Goal: Communication & Community: Ask a question

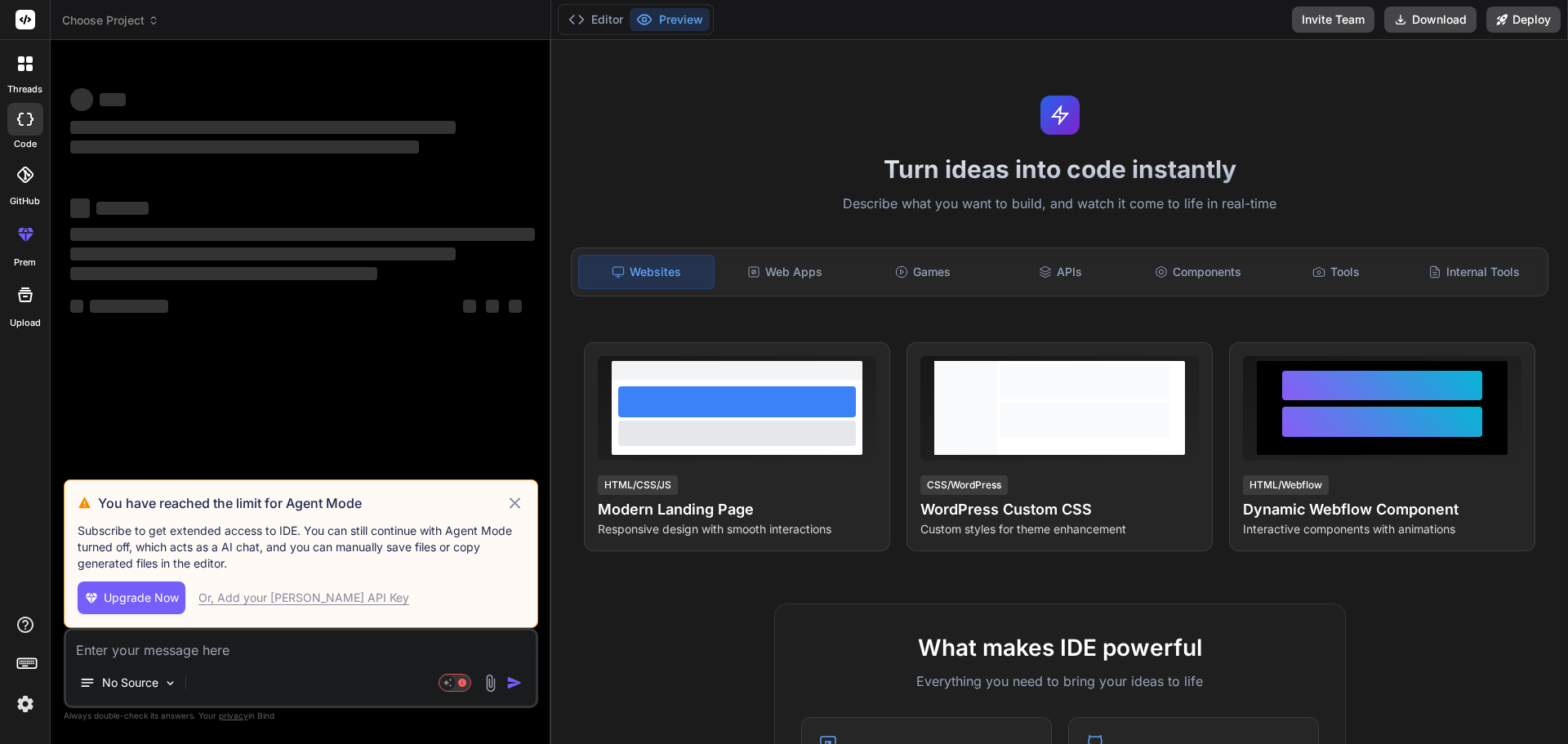
click at [514, 500] on icon at bounding box center [515, 503] width 19 height 20
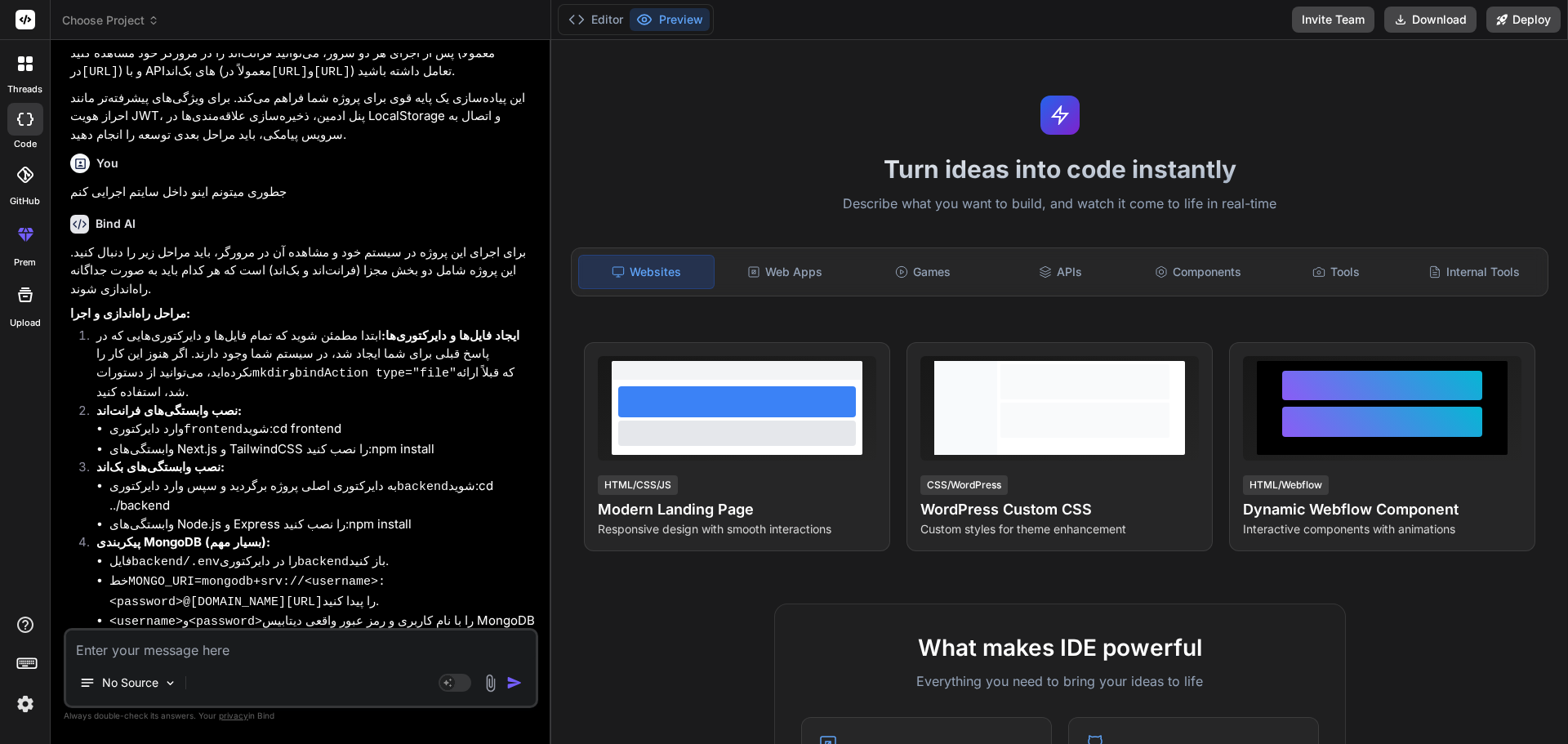
scroll to position [2393, 0]
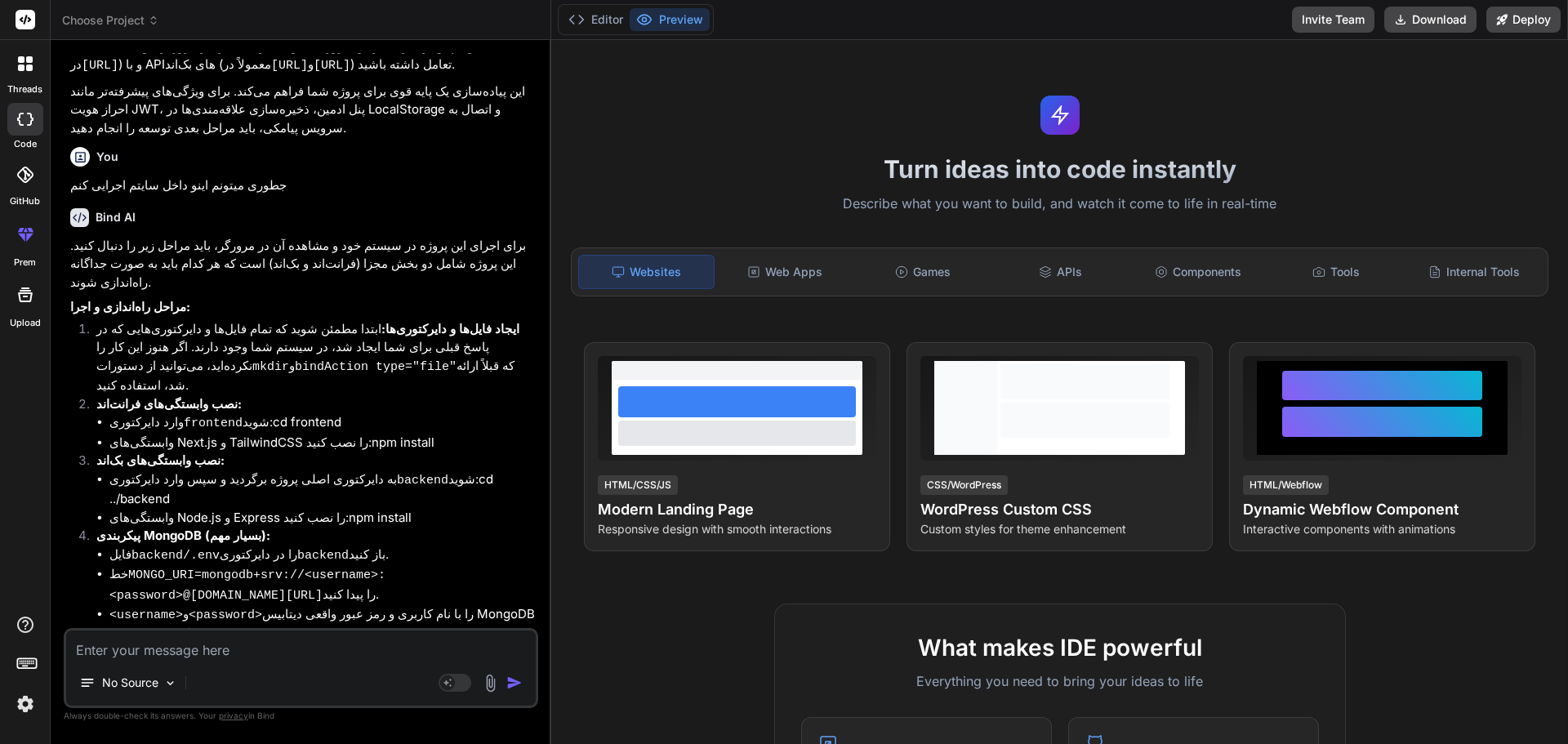
click at [27, 68] on icon at bounding box center [29, 68] width 7 height 7
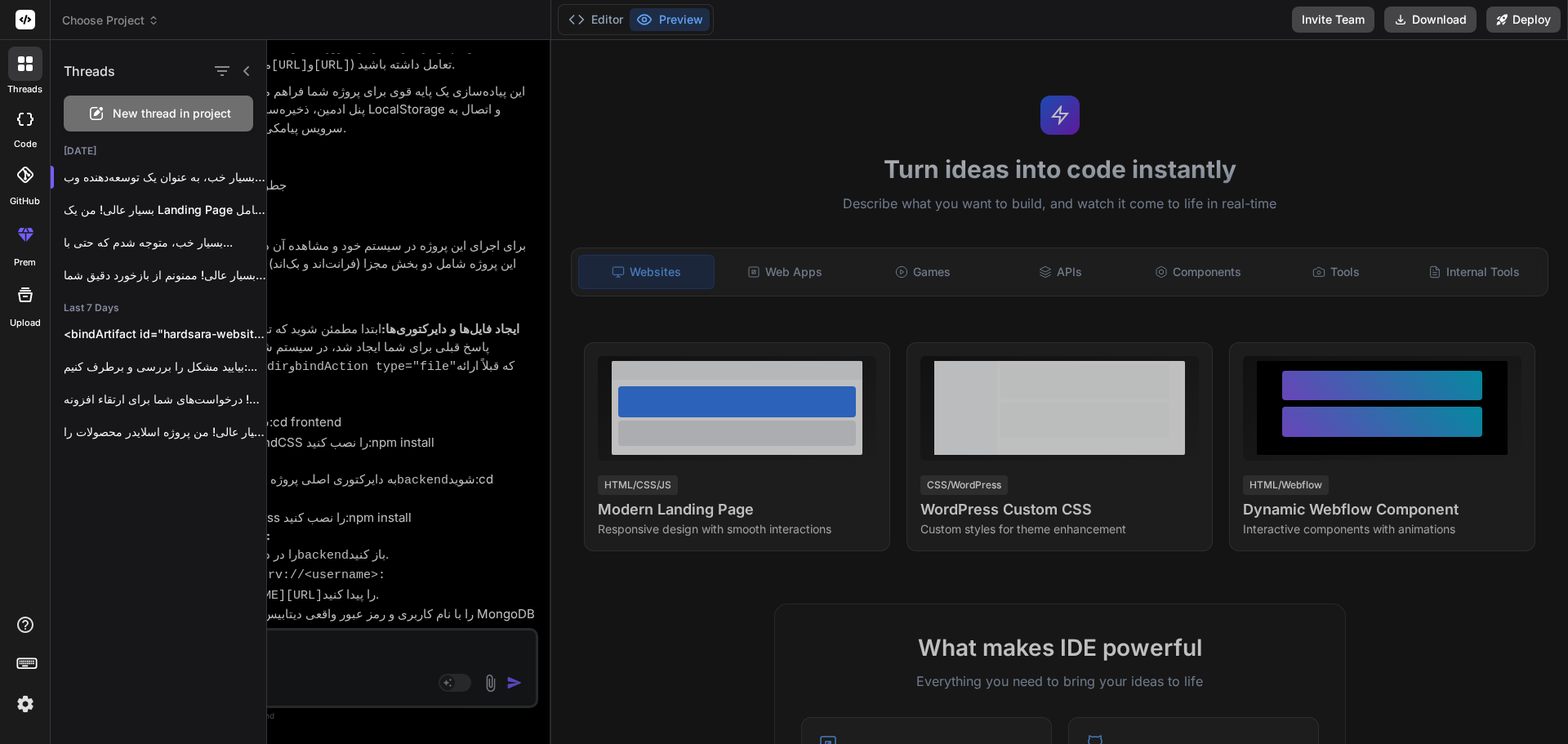
click at [115, 127] on div "New thread in project" at bounding box center [158, 113] width 190 height 36
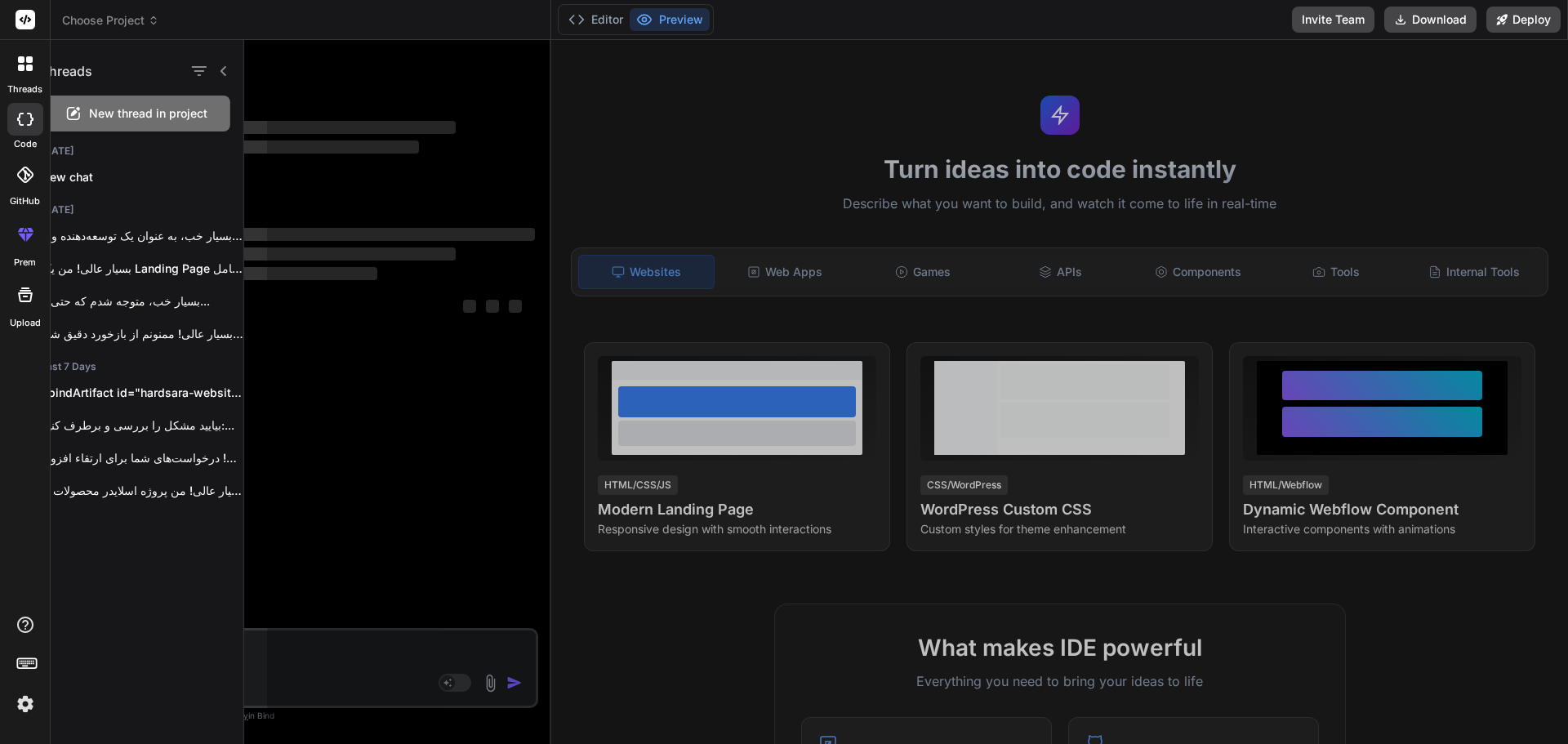
scroll to position [0, 0]
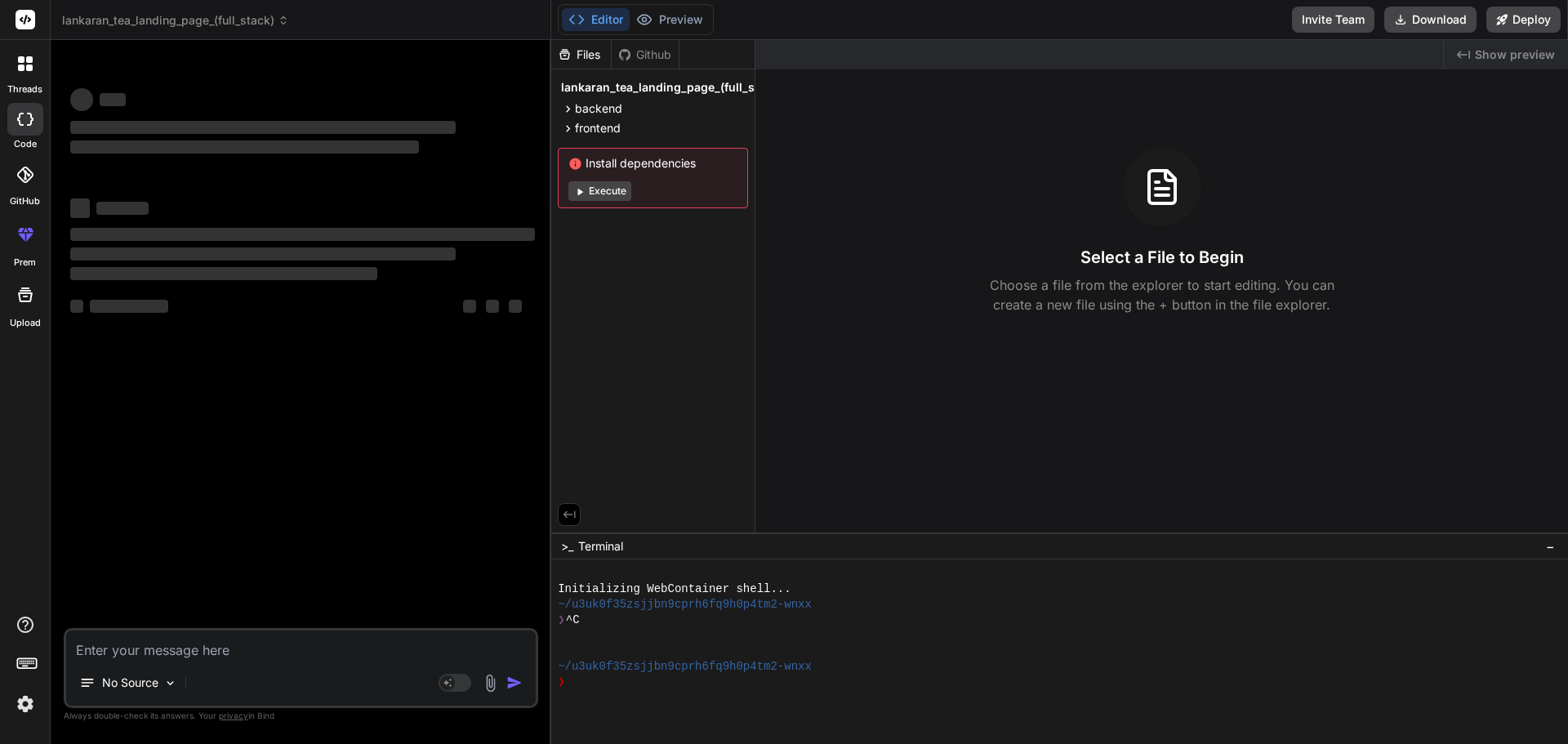
click at [204, 649] on textarea at bounding box center [301, 645] width 470 height 29
type textarea "x"
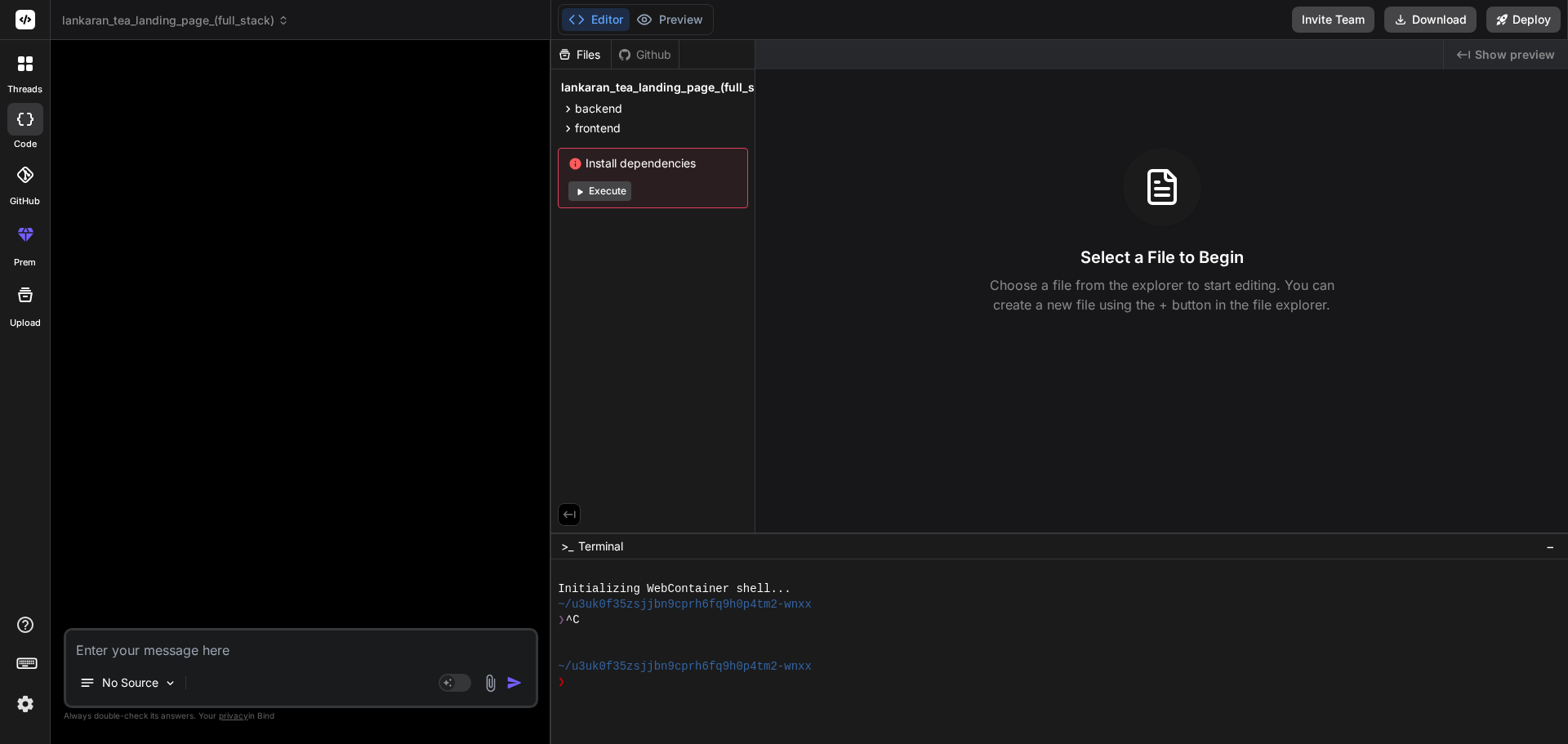
click at [179, 643] on textarea at bounding box center [301, 645] width 470 height 29
type textarea "l"
type textarea "x"
type textarea "ld"
type textarea "x"
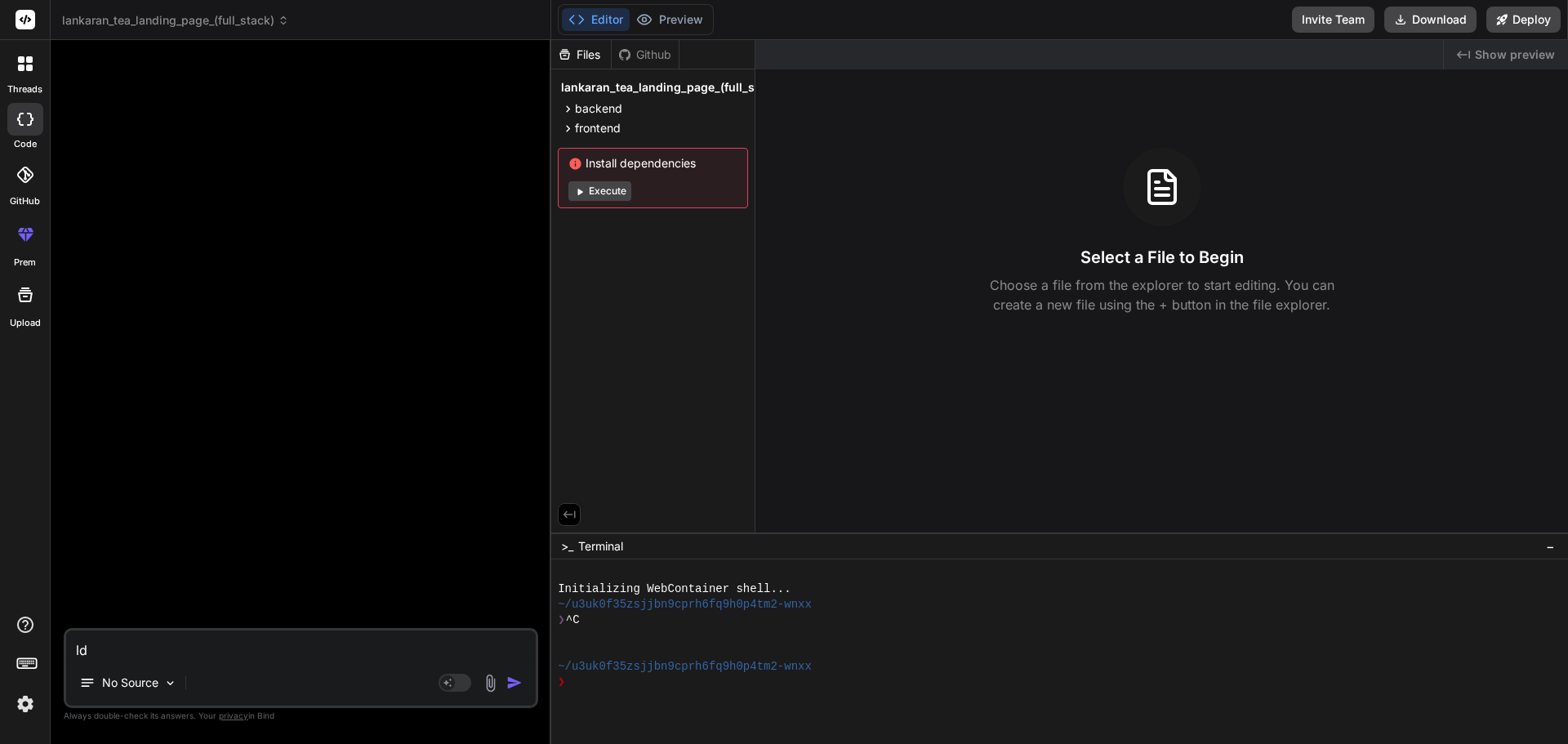
type textarea "ldo"
type textarea "x"
type textarea "ldo,"
type textarea "x"
type textarea "ldo,h"
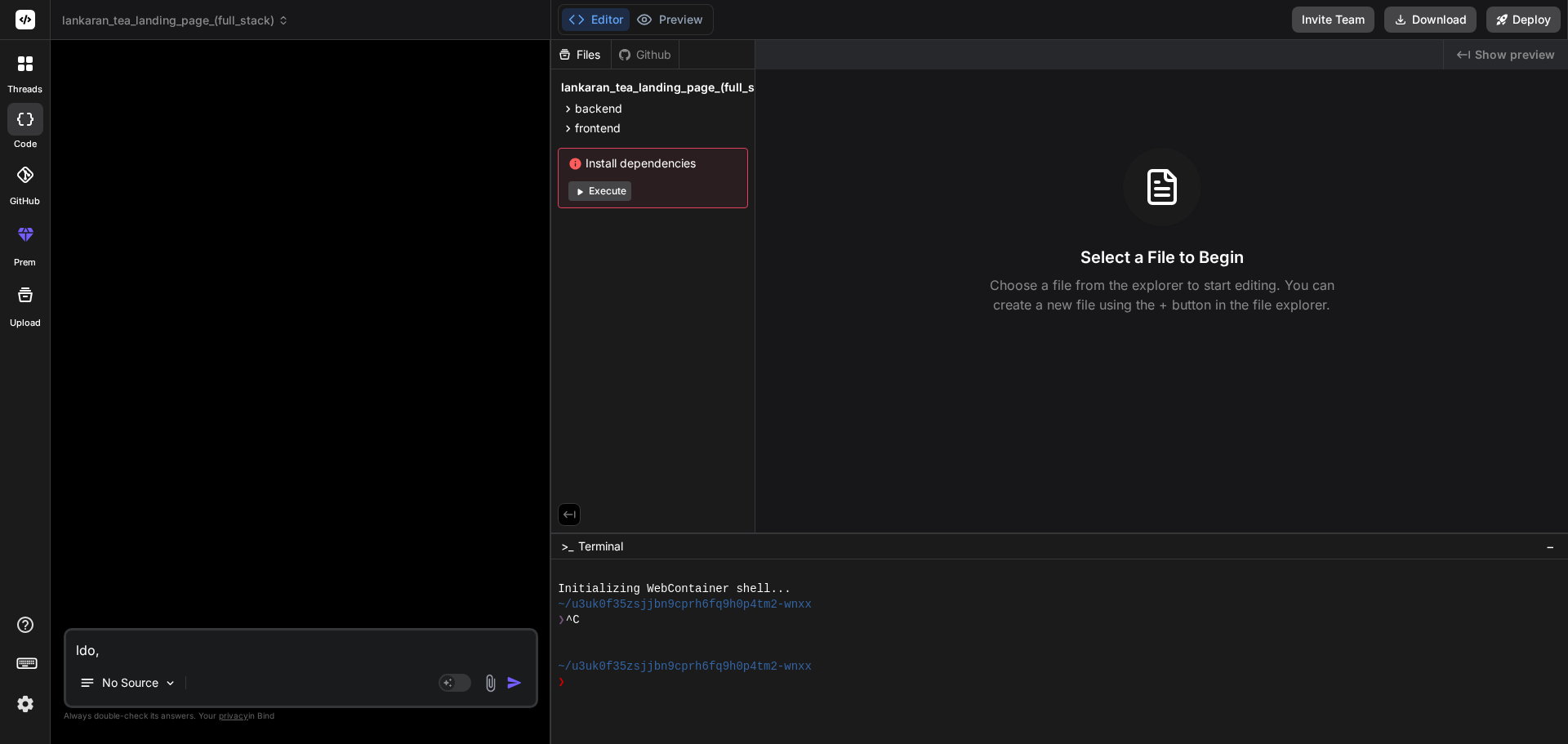
type textarea "x"
type textarea "ldo,hl"
type textarea "x"
type textarea "ldo,h"
type textarea "x"
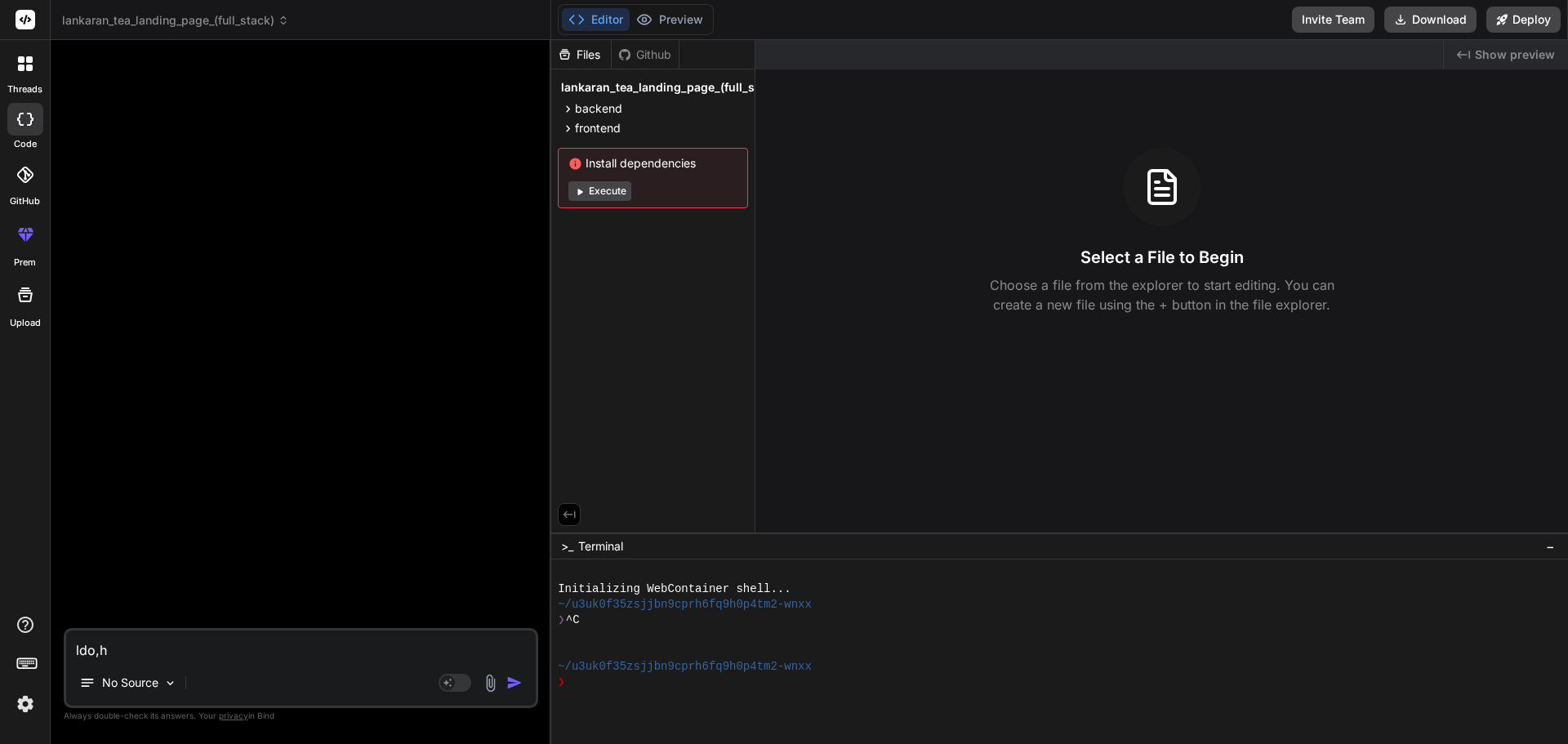
type textarea "ldo,"
type textarea "x"
type textarea "ldo"
type textarea "x"
type textarea "ld"
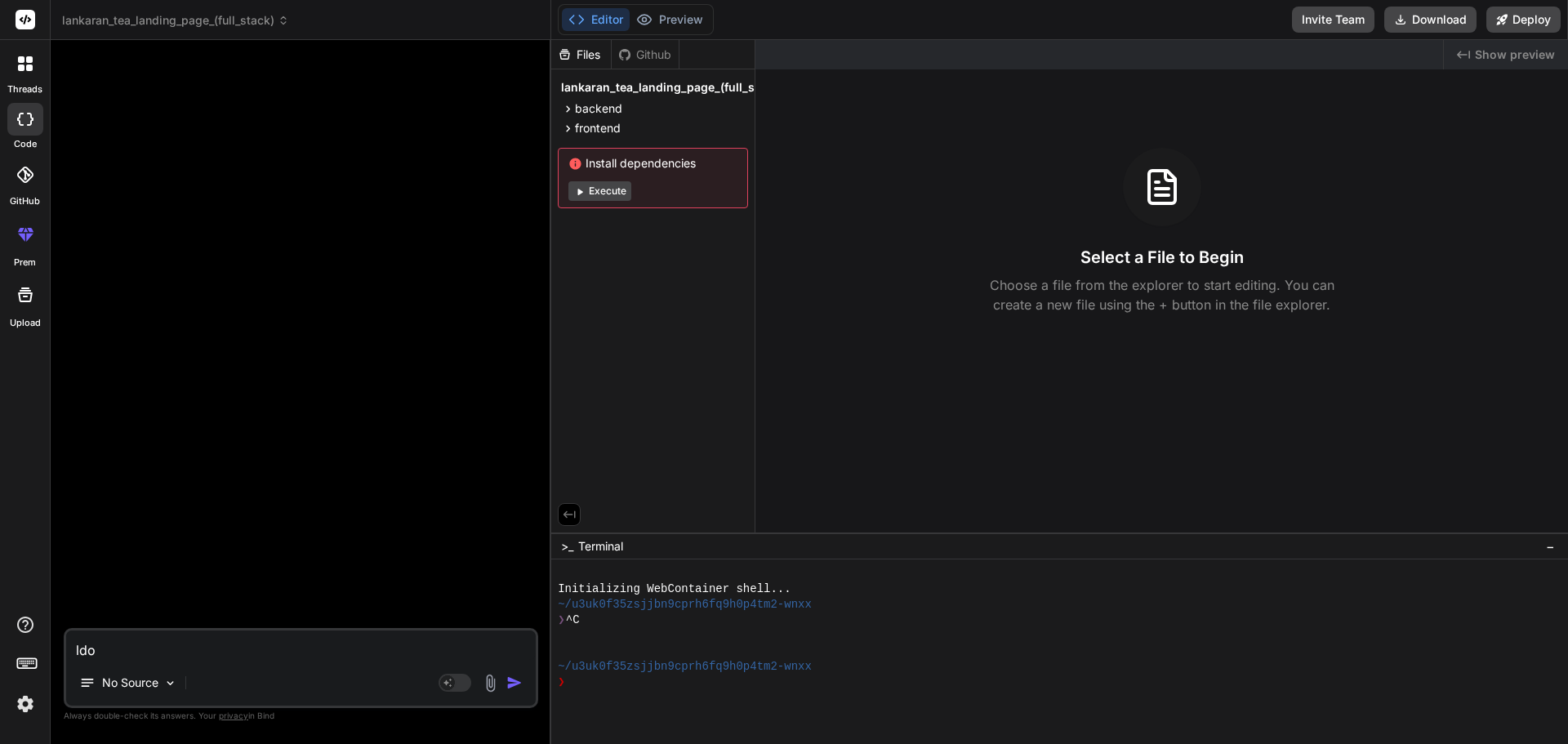
type textarea "x"
type textarea "l"
type textarea "x"
type textarea "م"
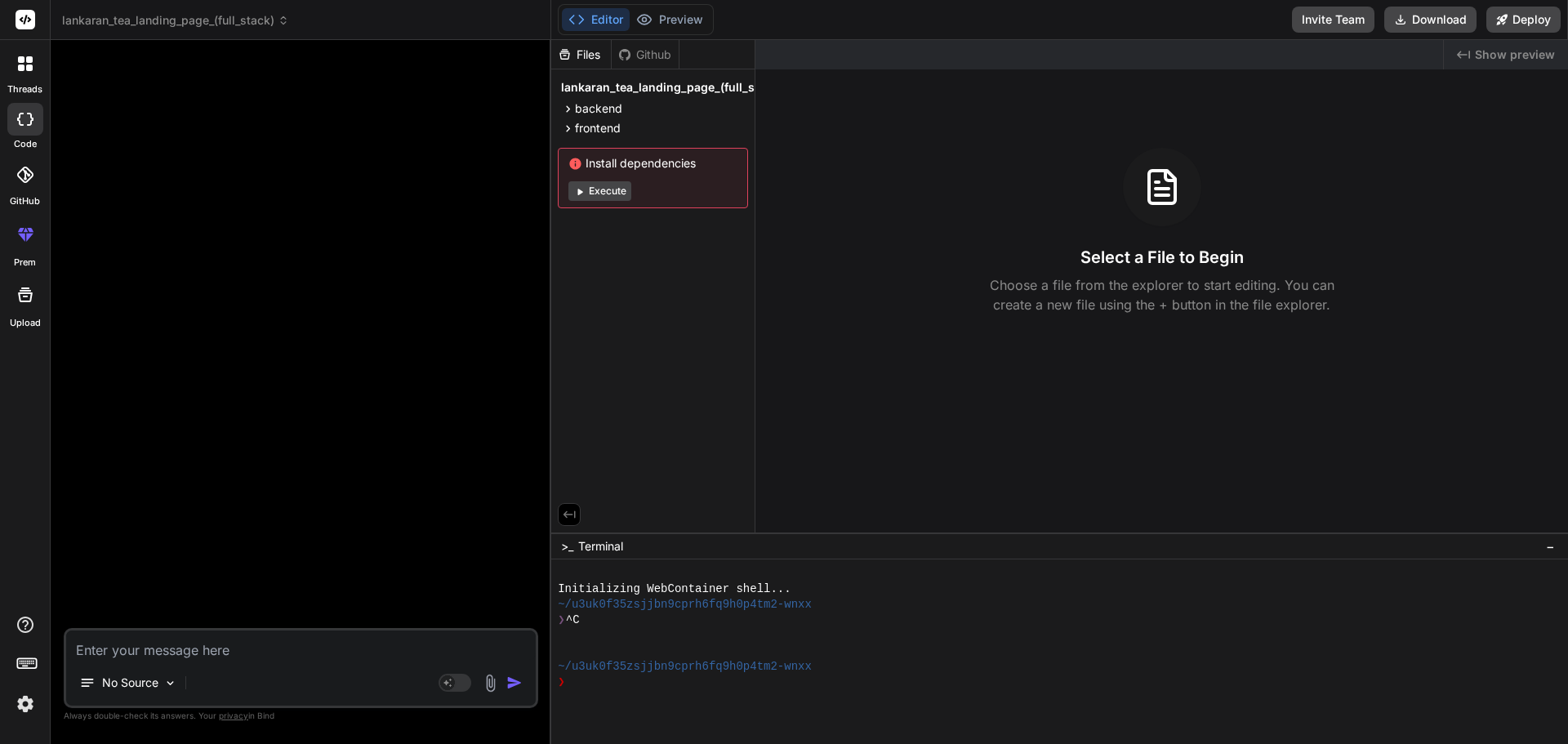
type textarea "x"
type textarea "می"
type textarea "x"
type textarea "میخ"
type textarea "x"
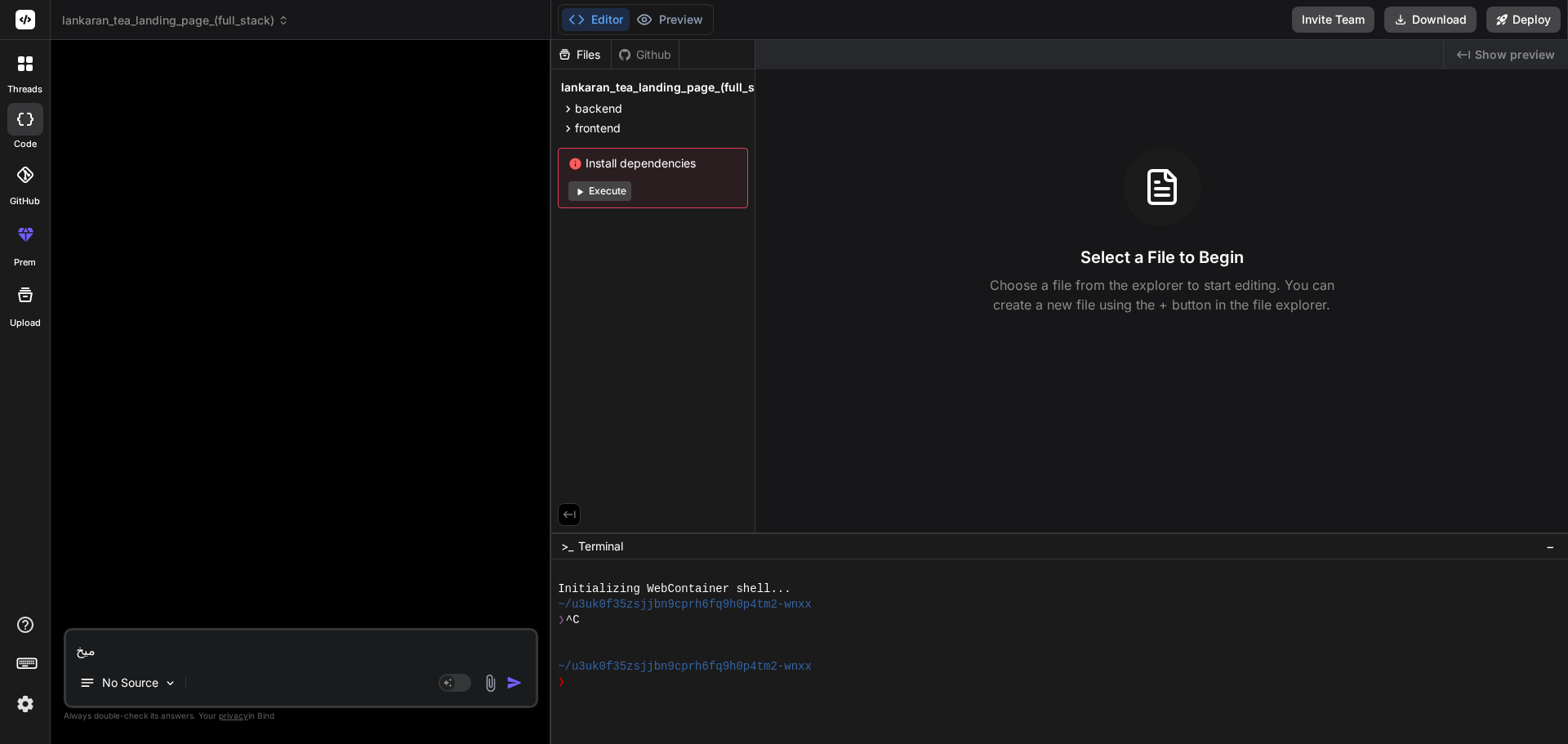
type textarea "میخو"
type textarea "x"
type textarea "میخوا"
type textarea "x"
type textarea "میخوام"
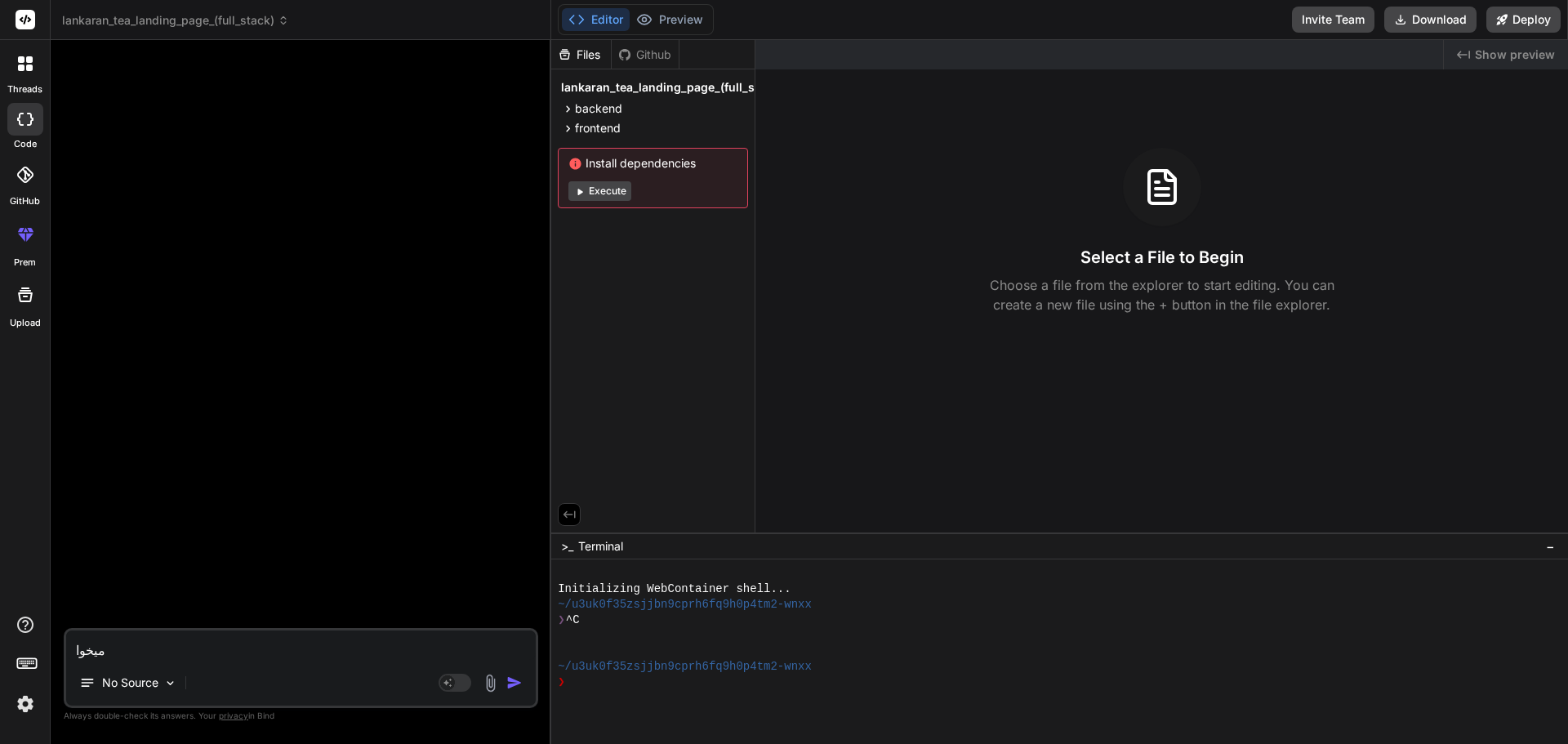
type textarea "x"
type textarea "میخوام"
type textarea "x"
type textarea "میخوام ا"
type textarea "x"
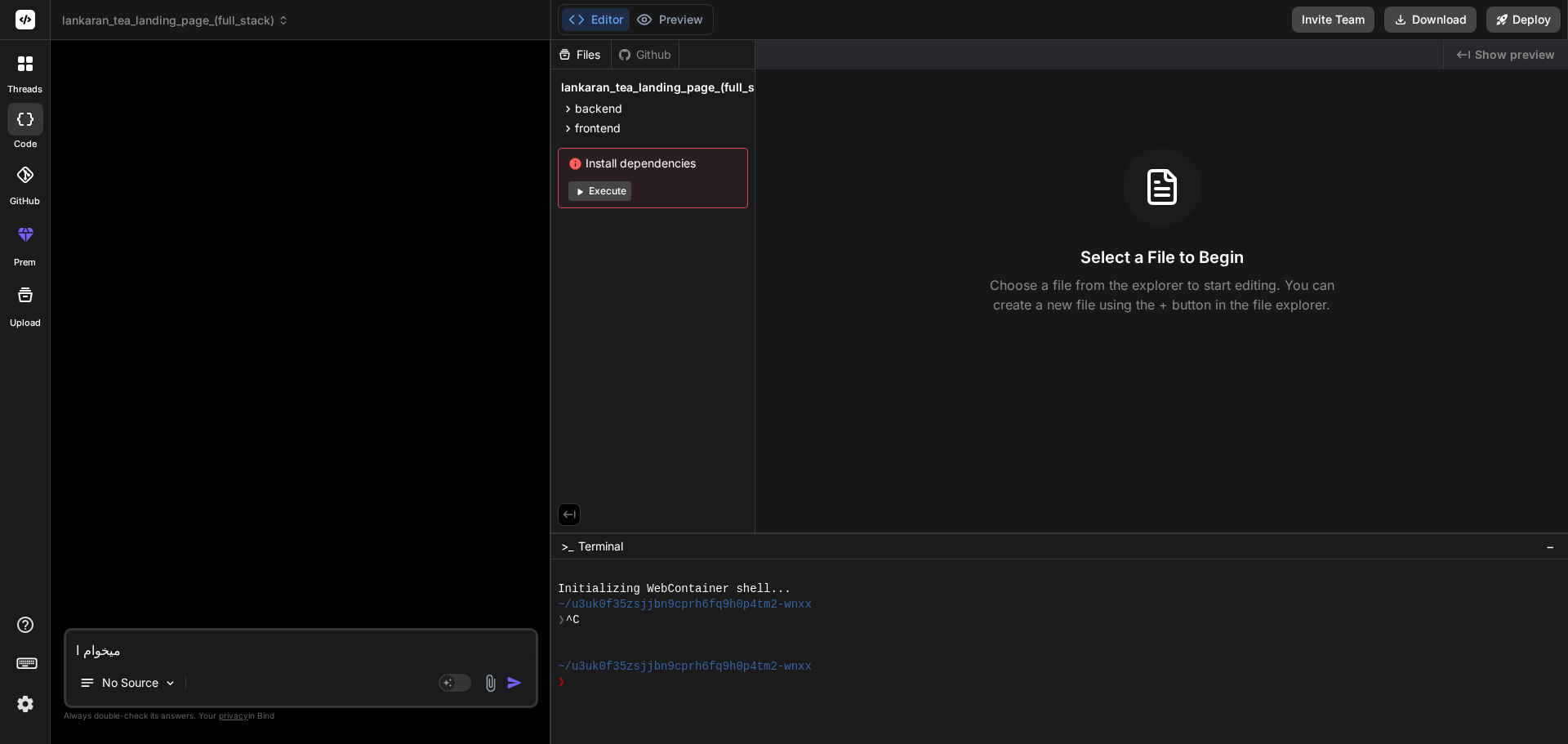
type textarea "میخوام ای"
type textarea "x"
type textarea "میخوام این"
type textarea "x"
type textarea "میخوام این"
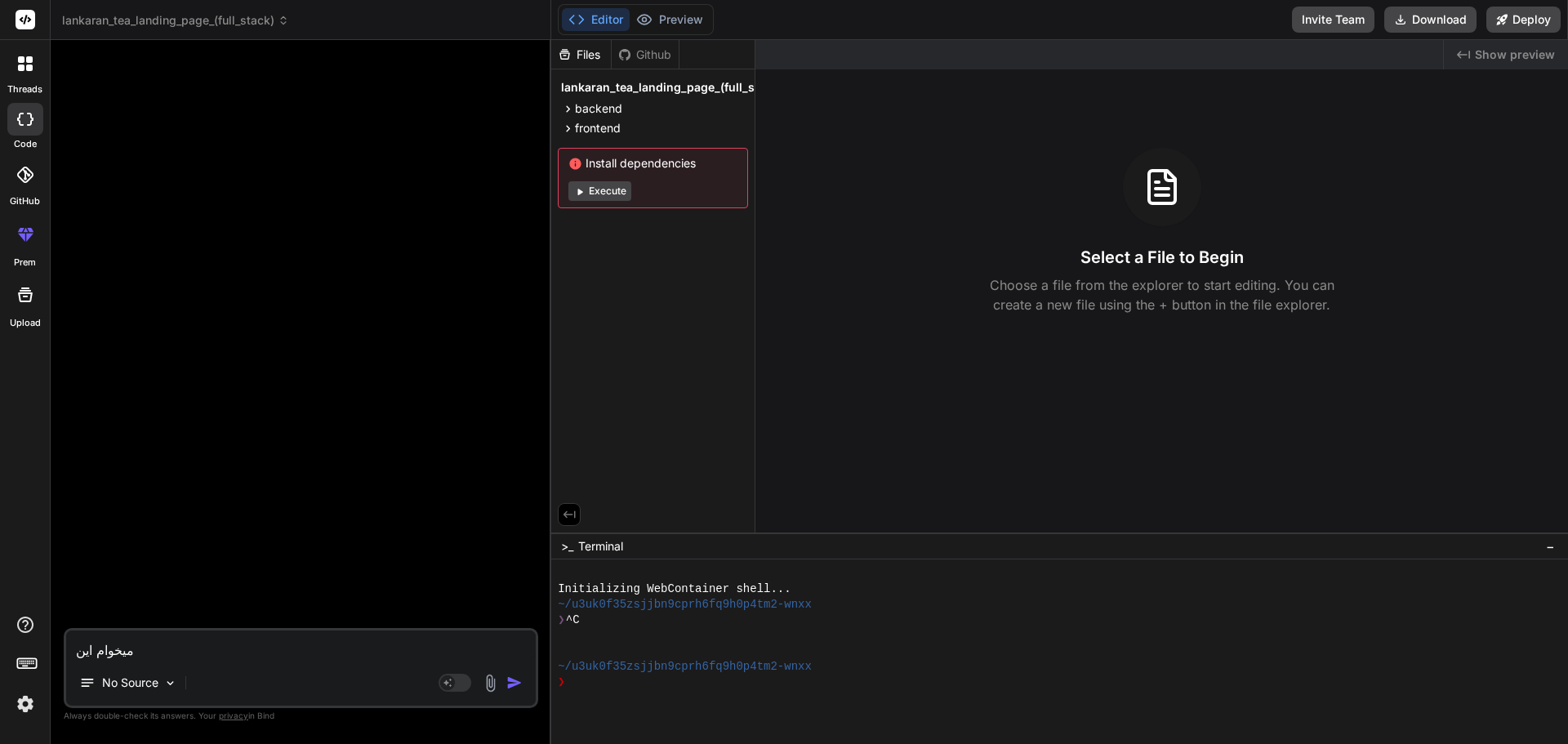
type textarea "x"
type textarea "میخوام این ک"
type textarea "x"
type textarea "میخوام این کد"
type textarea "x"
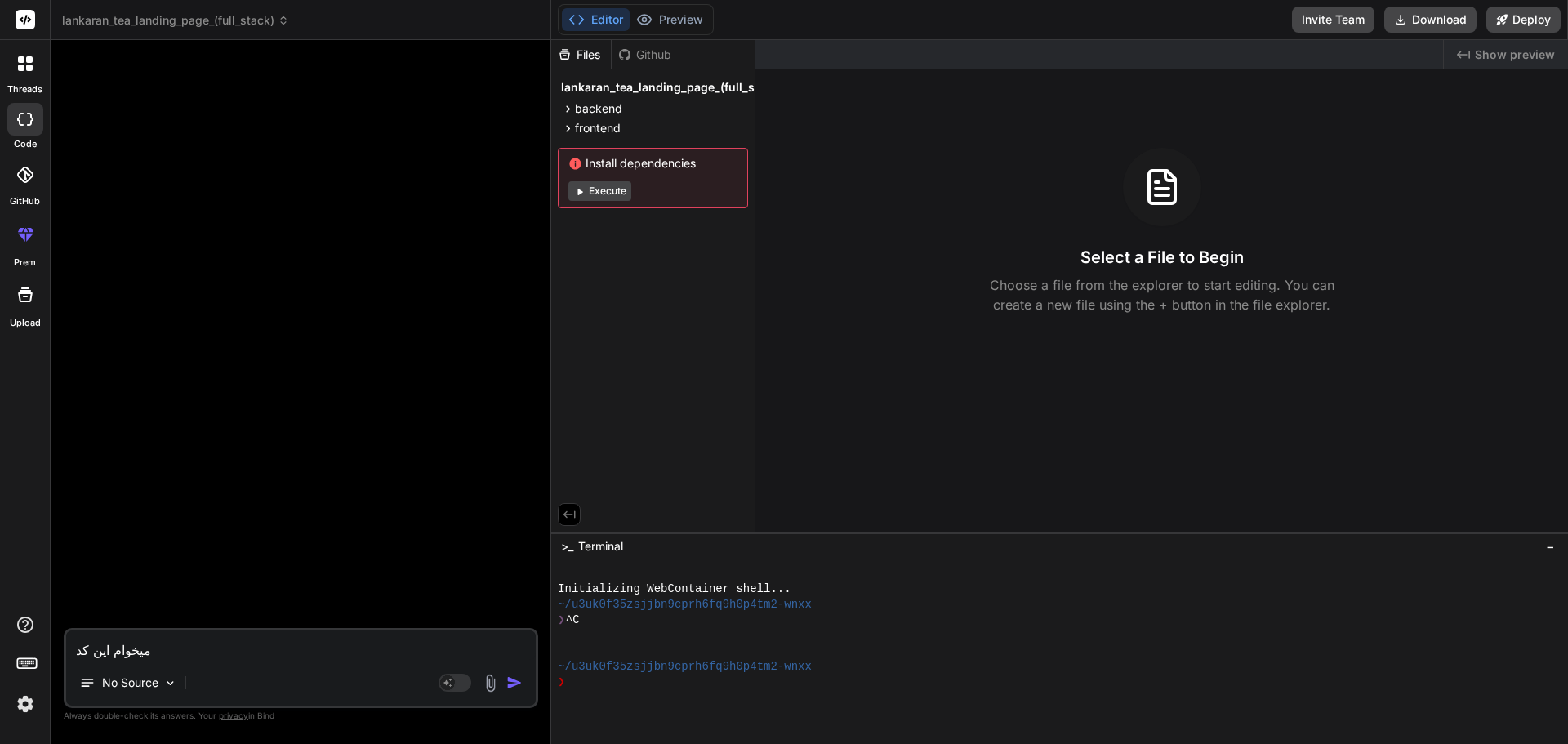
type textarea "میخوام این کد"
type textarea "x"
type textarea "میخوام این کد ت"
type textarea "x"
type textarea "میخوام این کد تس"
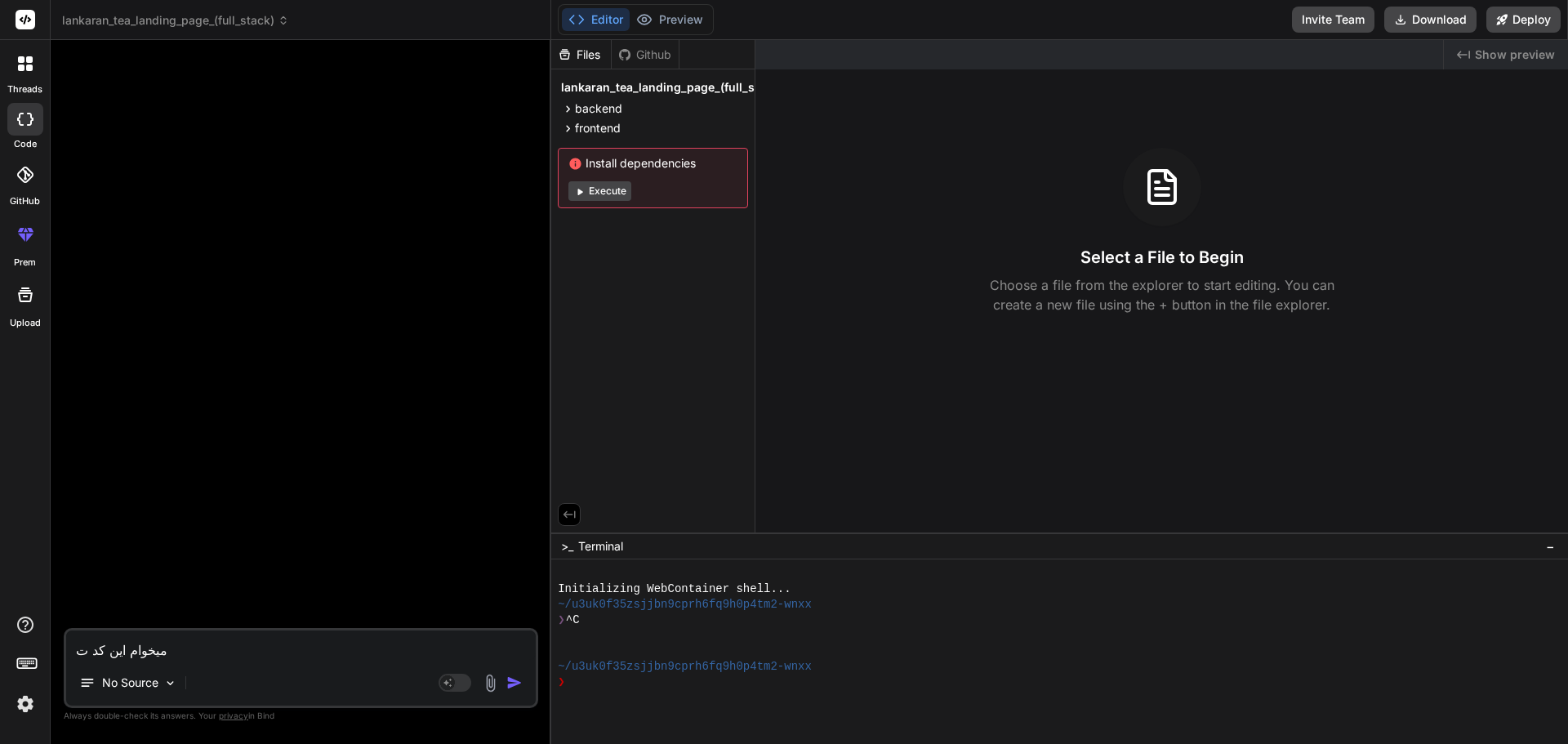
type textarea "x"
type textarea "میخوام این کد تست"
type textarea "x"
type textarea "میخوام این کد تست"
type textarea "x"
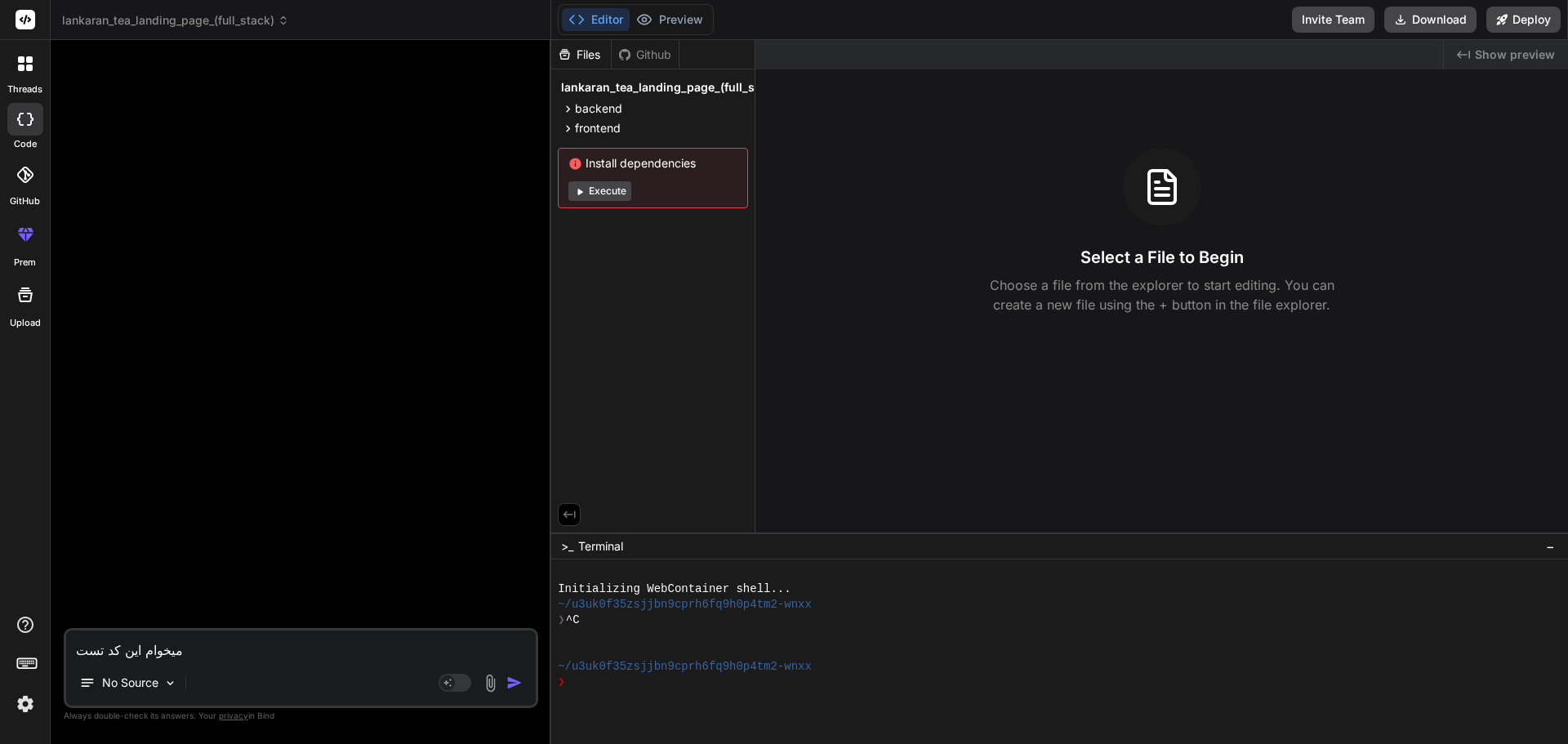
type textarea "میخوام این کد تست ب"
type textarea "x"
type textarea "میخوام این کد تست بگ"
type textarea "x"
type textarea "میخوام این کد تست بگی"
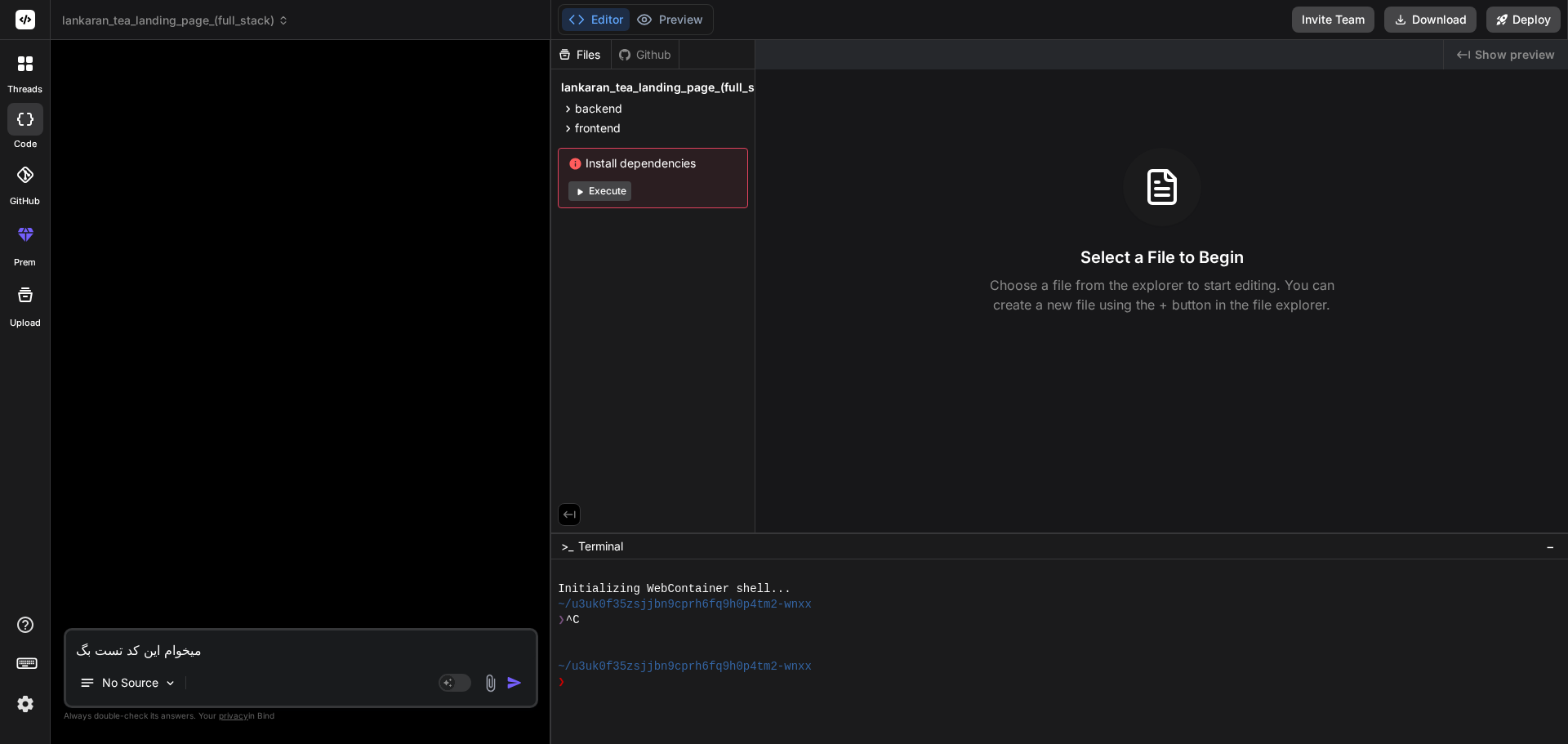
type textarea "x"
type textarea "میخوام این کد تست بگیر"
type textarea "x"
type textarea "میخوام این کد تست بگیرم"
type textarea "x"
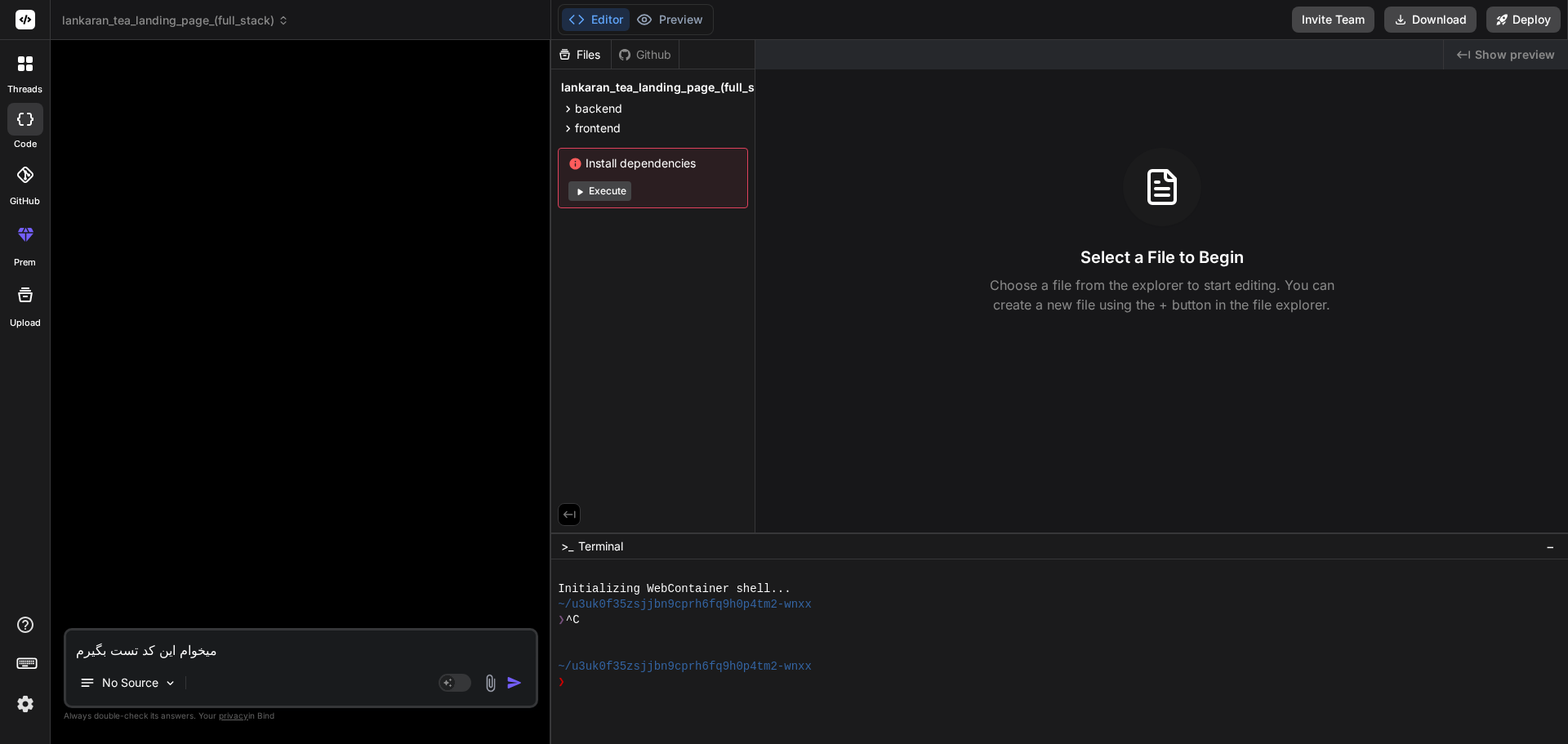
type textarea "میخوام این کد تست بگیرم:"
type textarea "x"
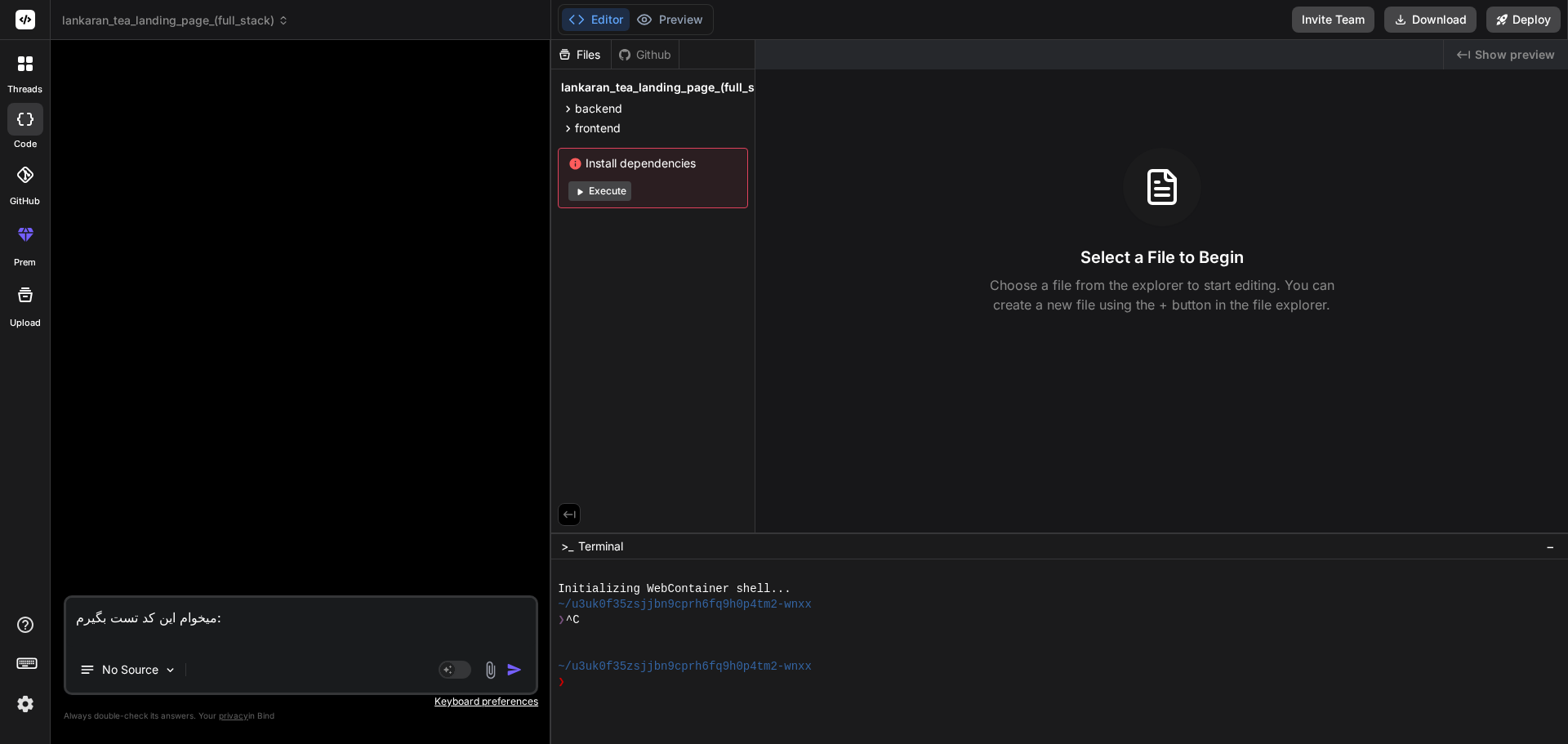
paste textarea "```jsx import React, { useState } from 'react'; import { Search, ShoppingBag, M…"
type textarea "loremi dol si ame conse: ```adi elitse Doeiu, { temPorin } utla 'etdol'; magnaa…"
type textarea "x"
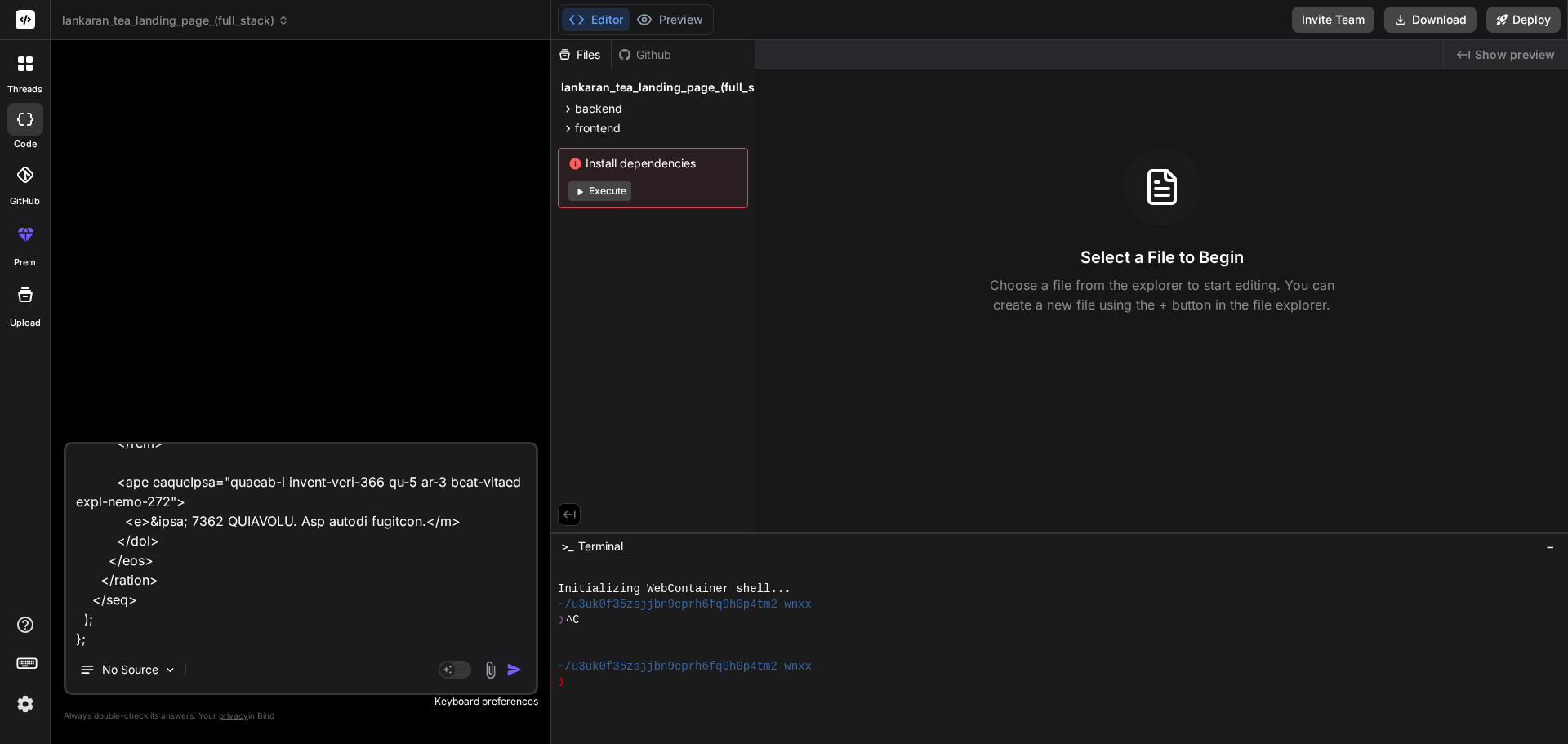
type textarea "loremi dol si ame conse: ```adi elitse Doeiu, { temPorin } utla 'etdol'; magnaa…"
click at [513, 676] on img "button" at bounding box center [514, 669] width 16 height 16
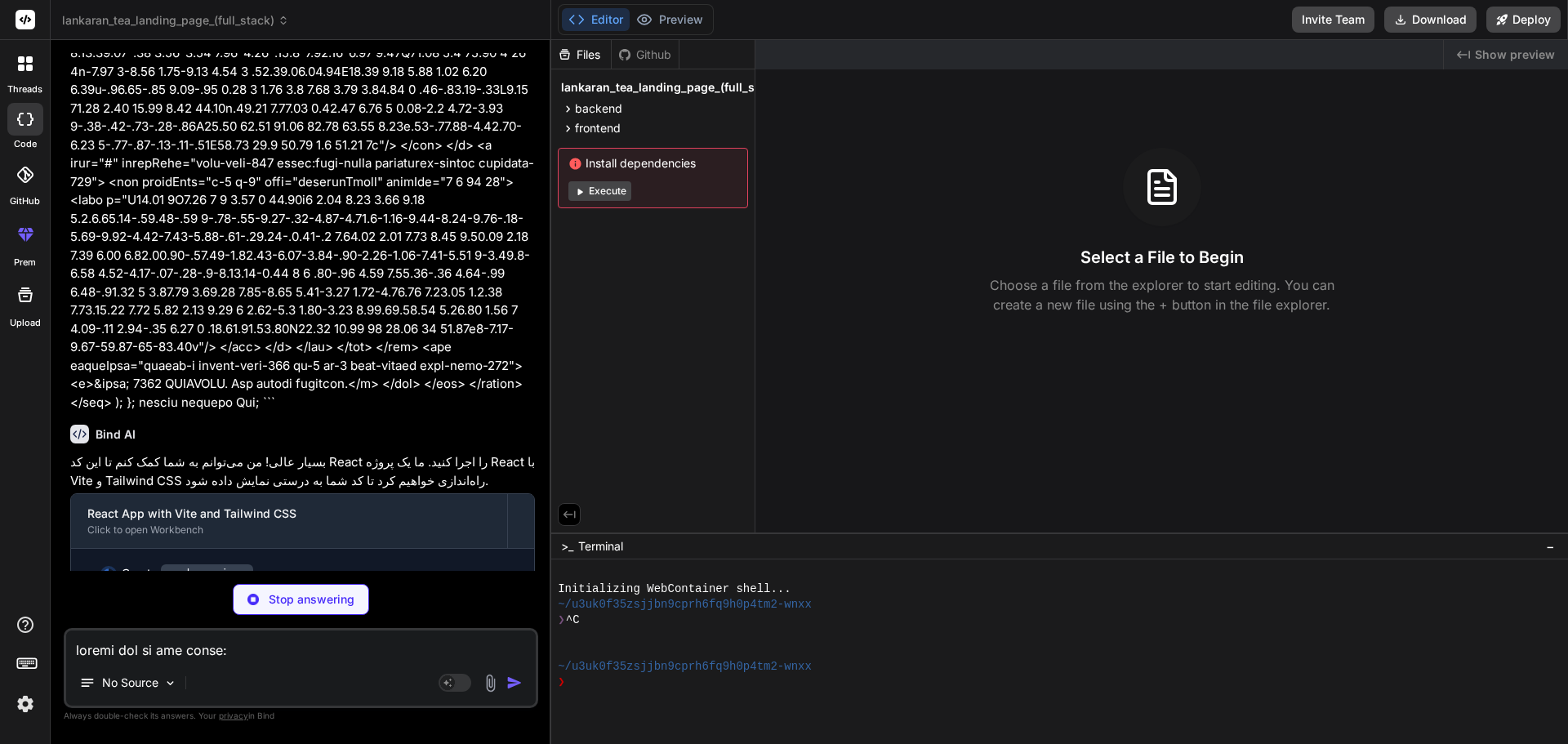
scroll to position [3033, 0]
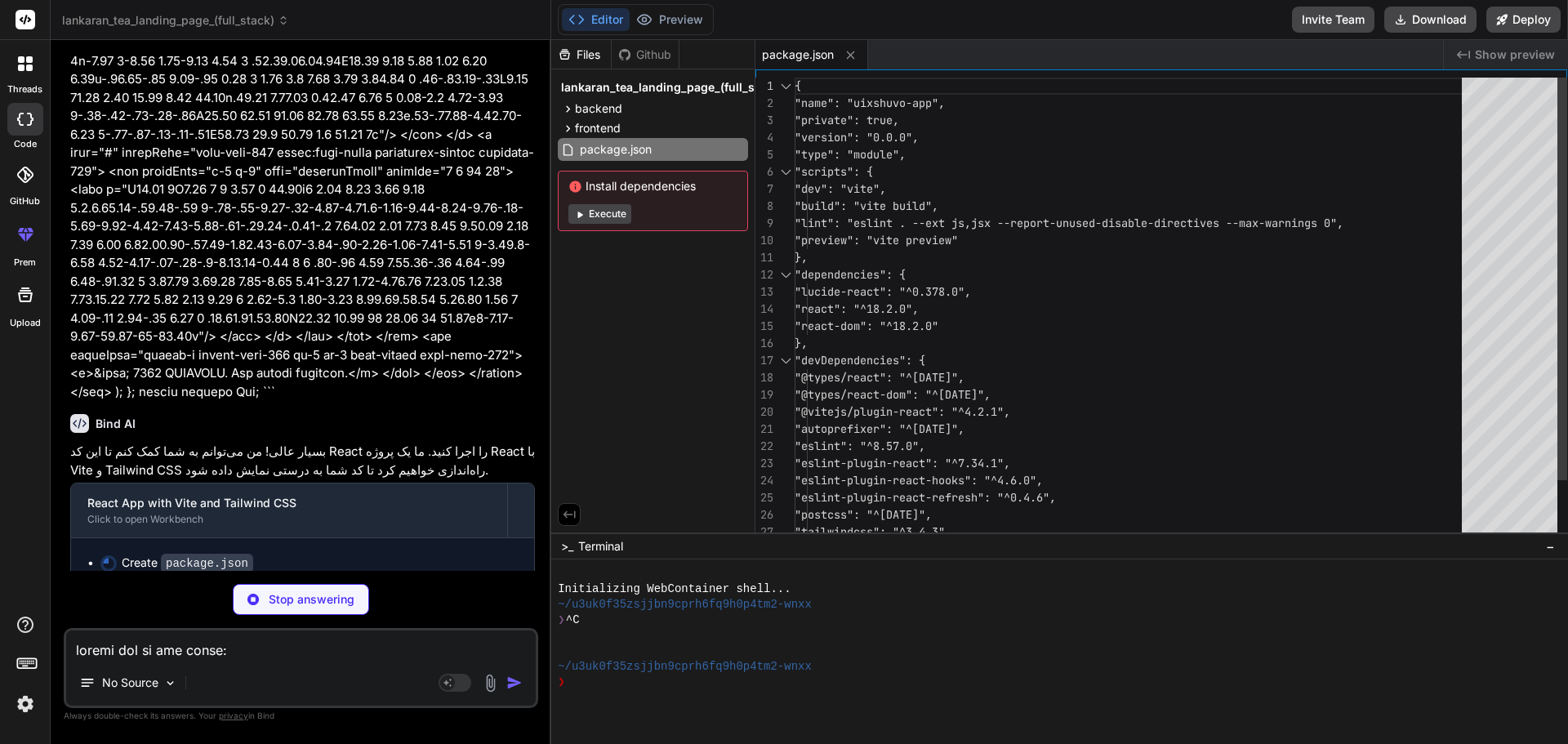
type textarea "x"
type textarea "<script type="module" src="/src/main.jsx"></script> </body> </html>"
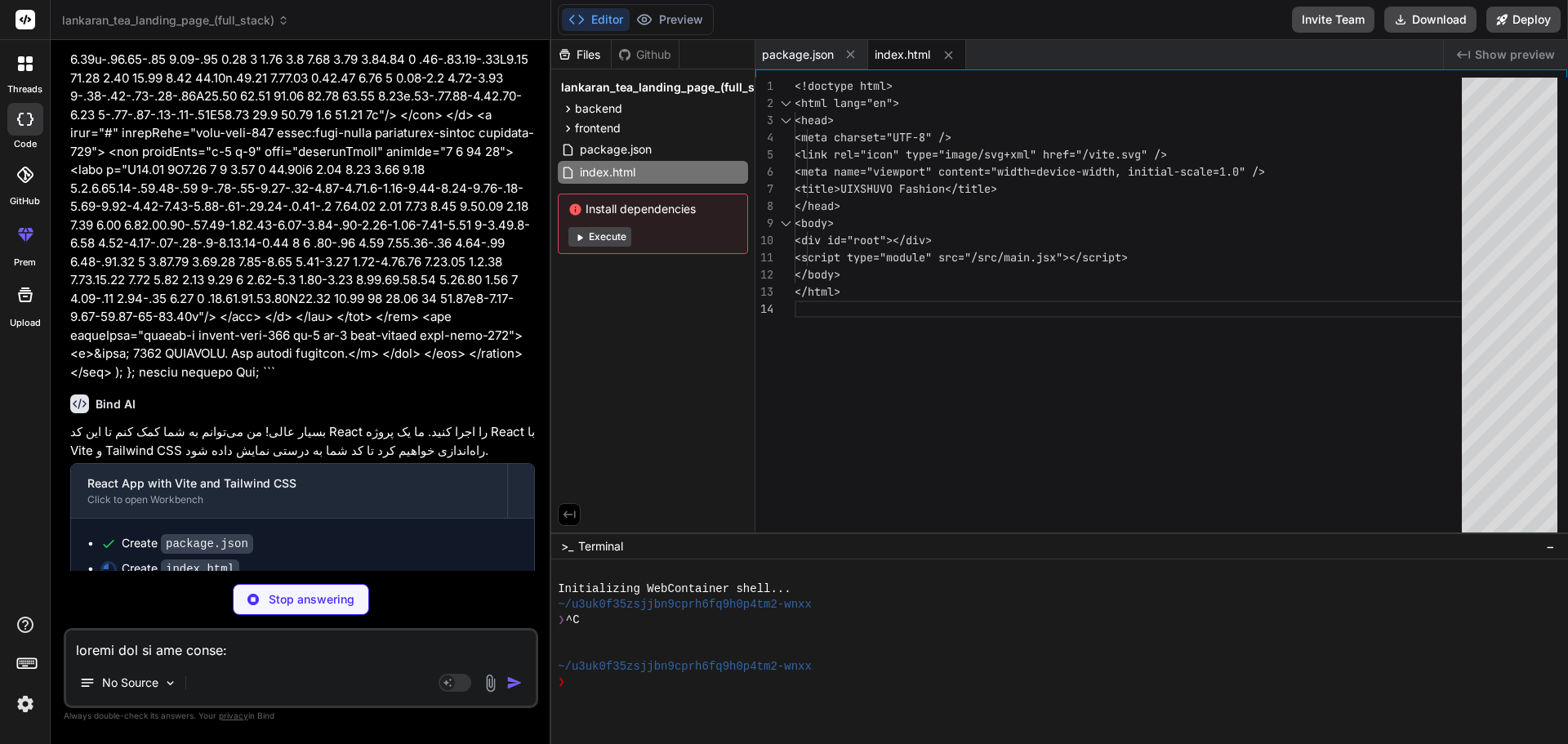
scroll to position [3058, 0]
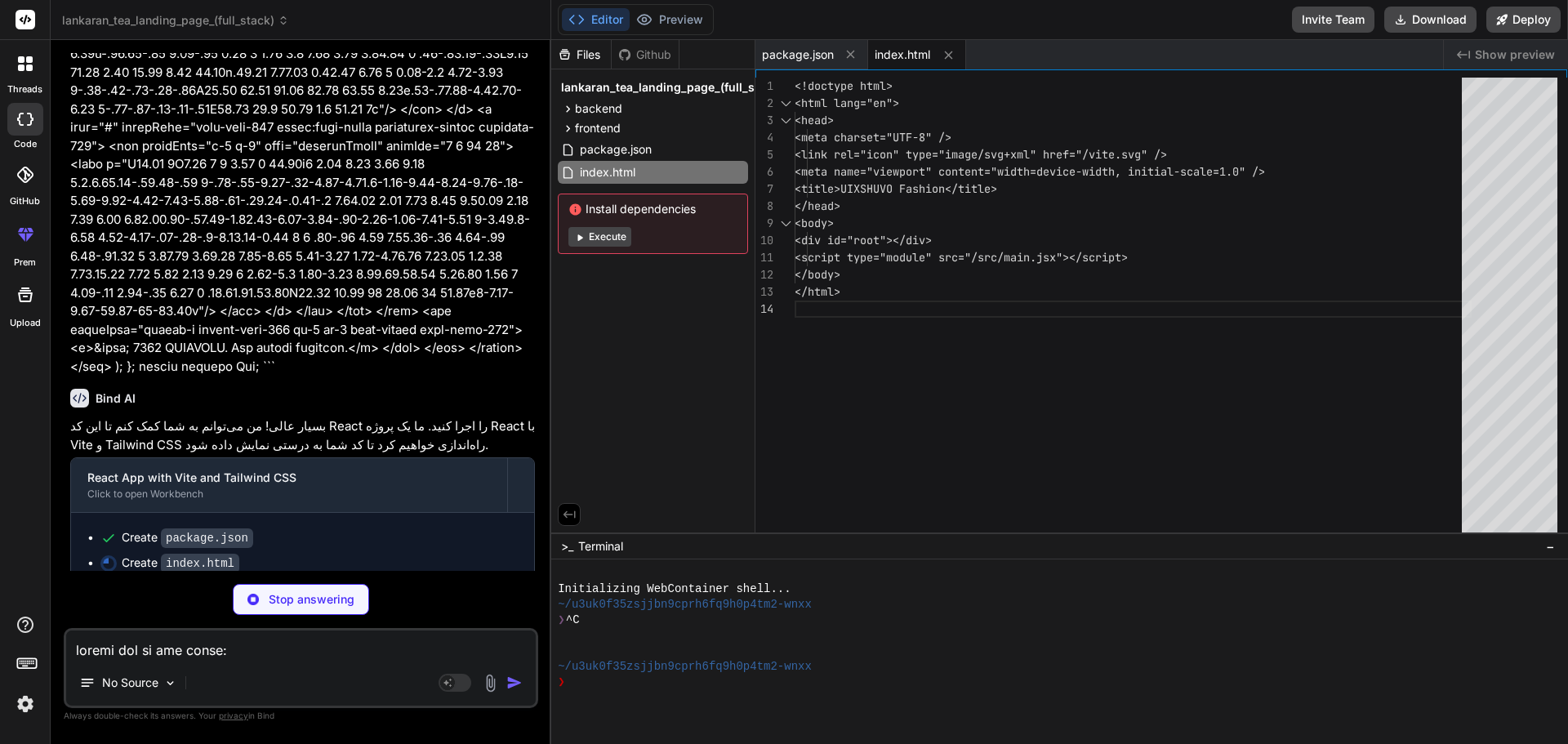
type textarea "x"
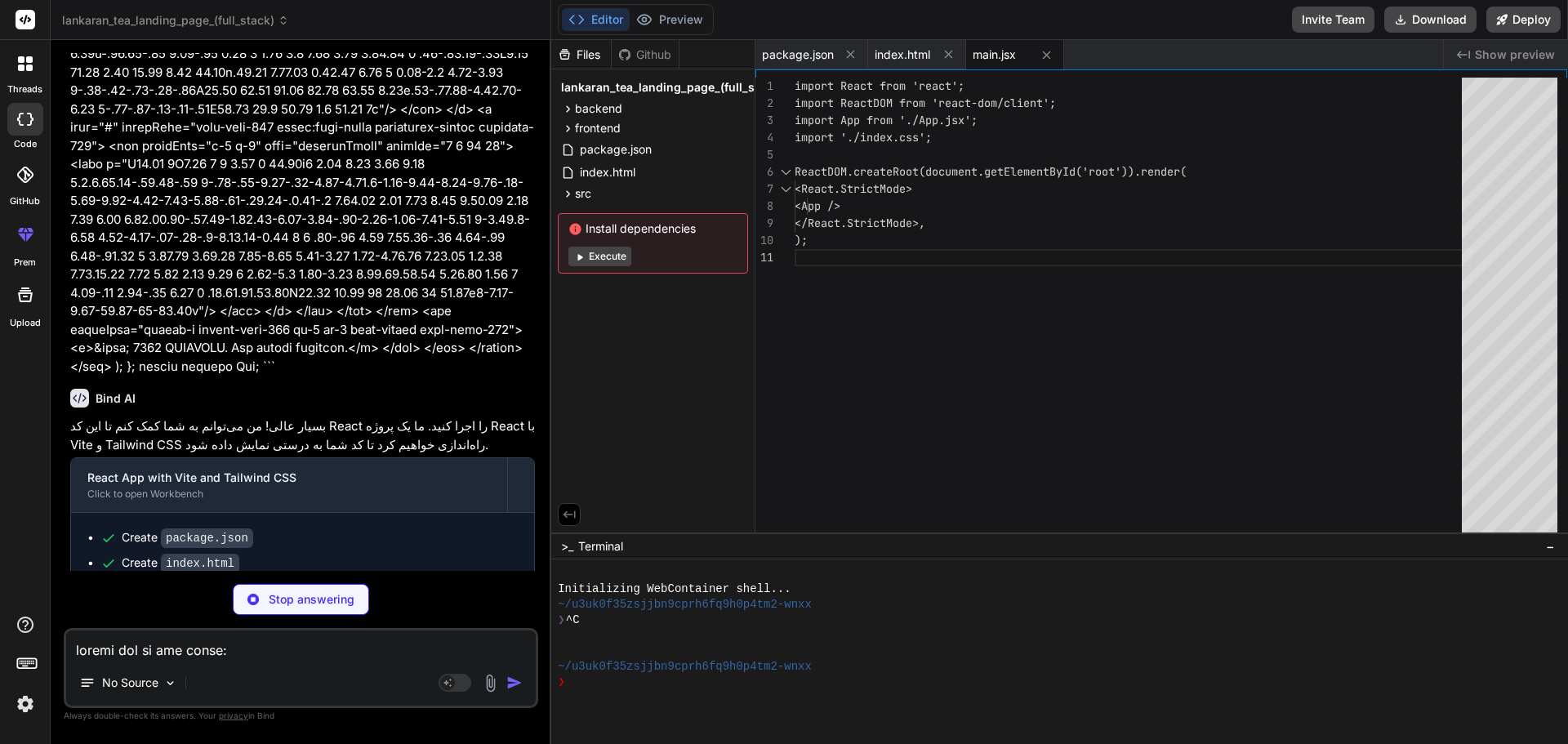
scroll to position [3109, 0]
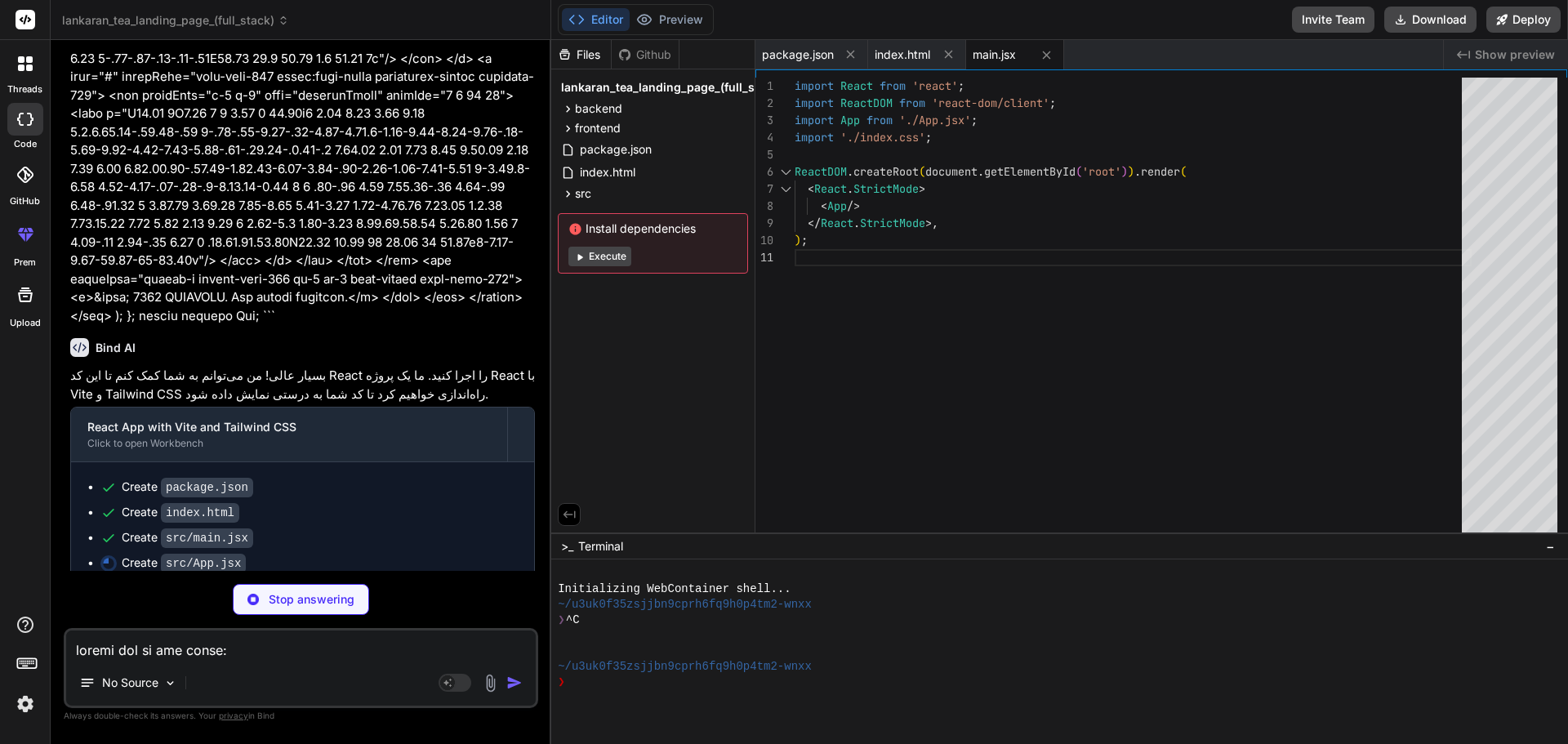
type textarea "x"
type textarea "export default App;"
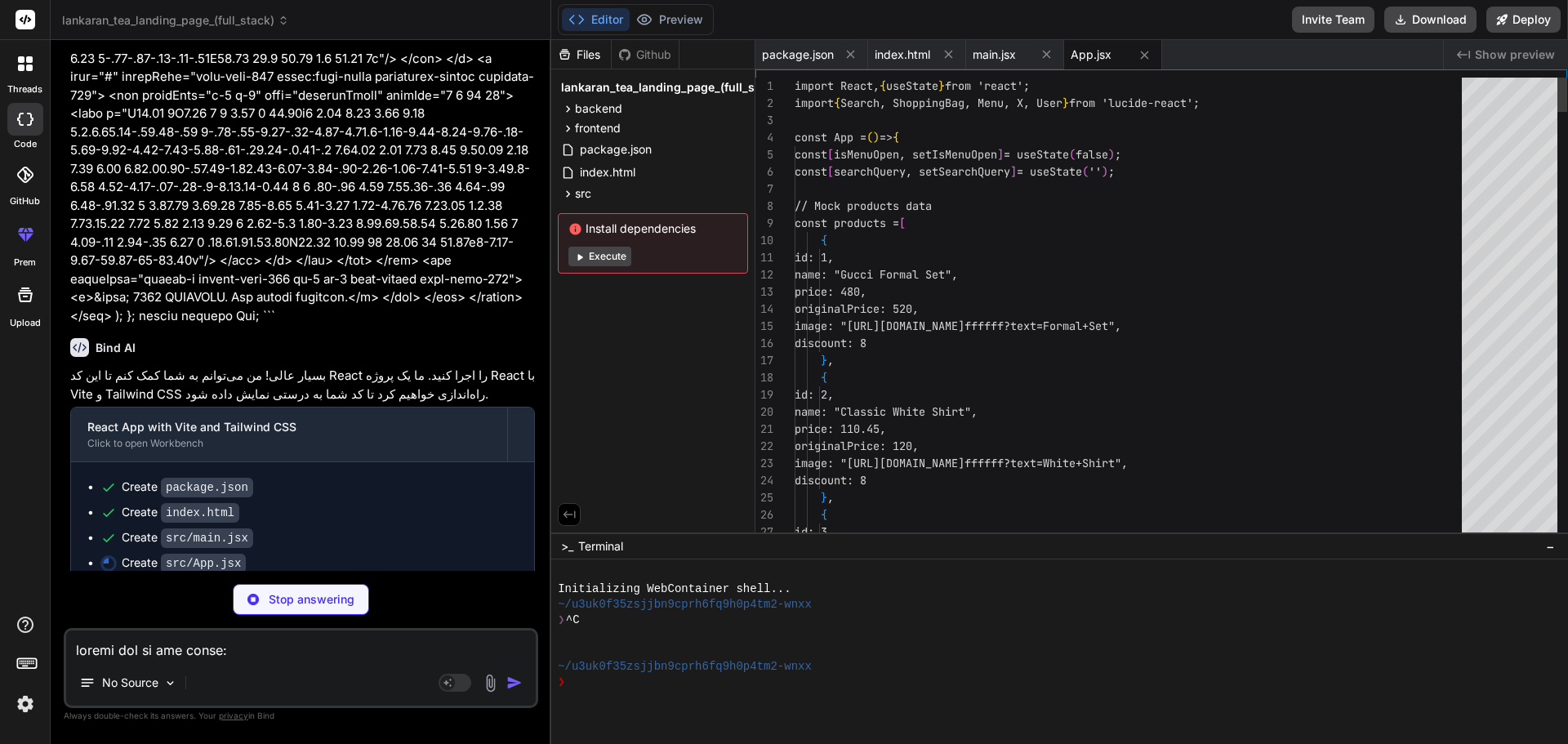
type textarea "x"
type textarea "@tailwind base; @tailwind components; @tailwind utilities;"
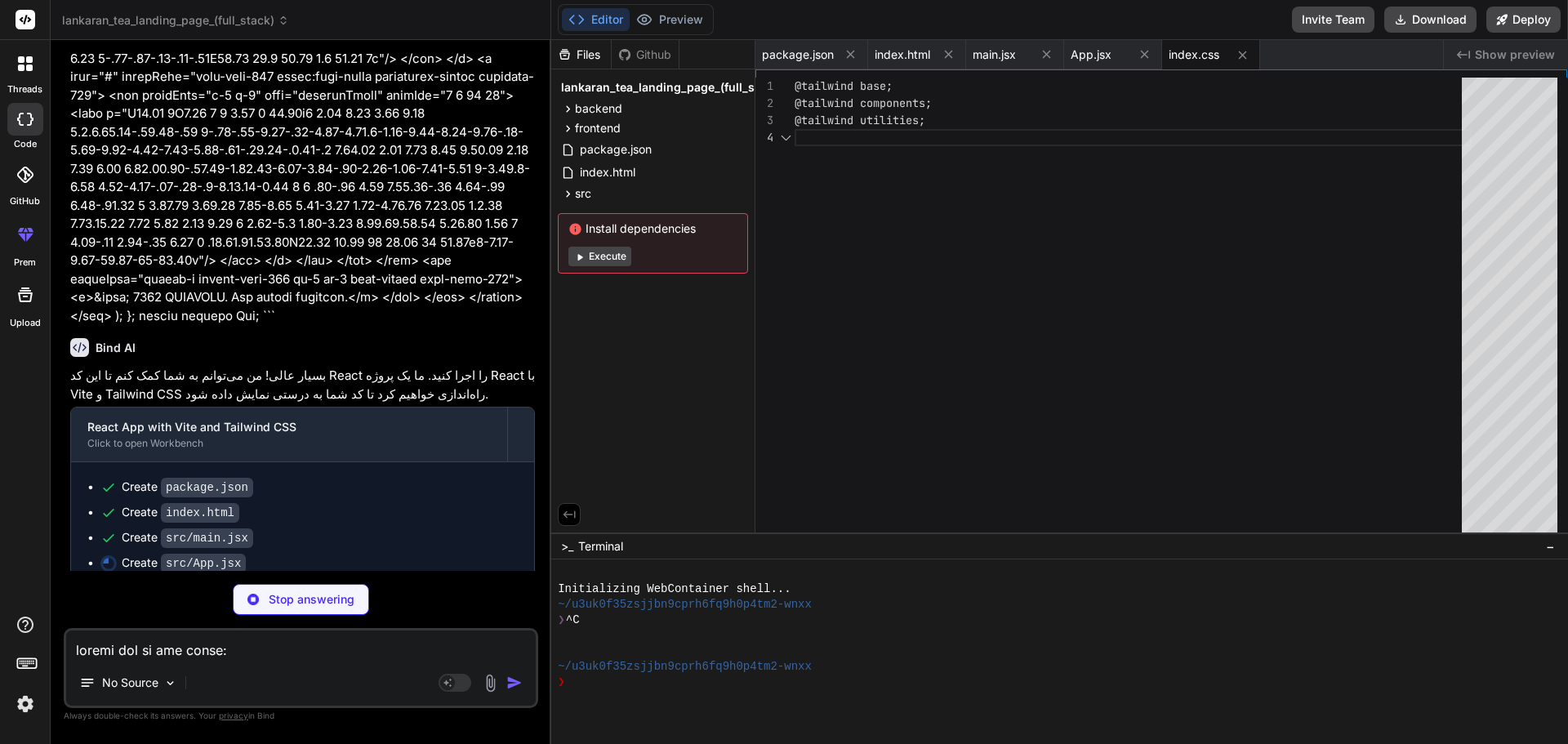
type textarea "x"
type textarea "}"
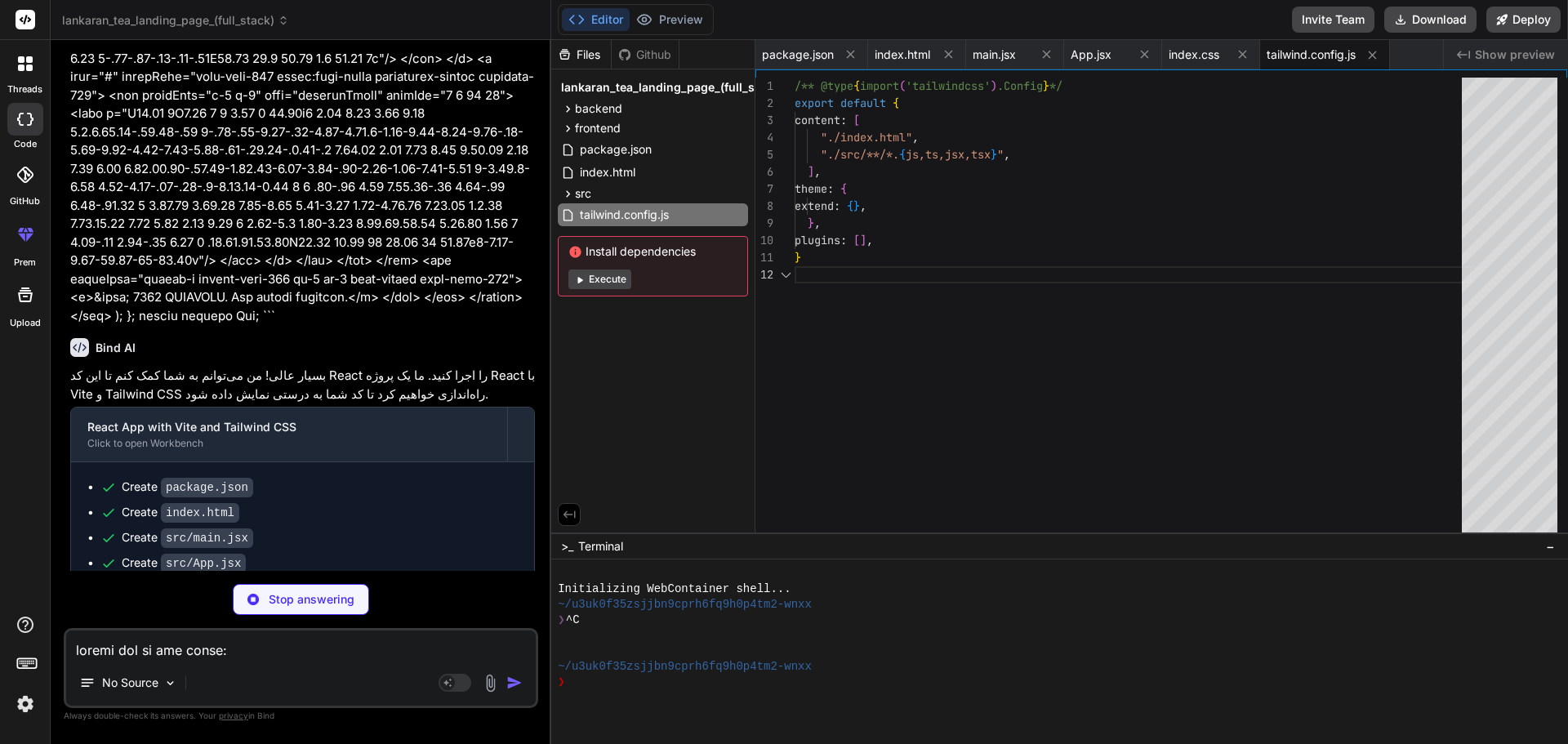
type textarea "x"
type textarea "export default { plugins: { tailwindcss: {}, autoprefixer: {}, }, }"
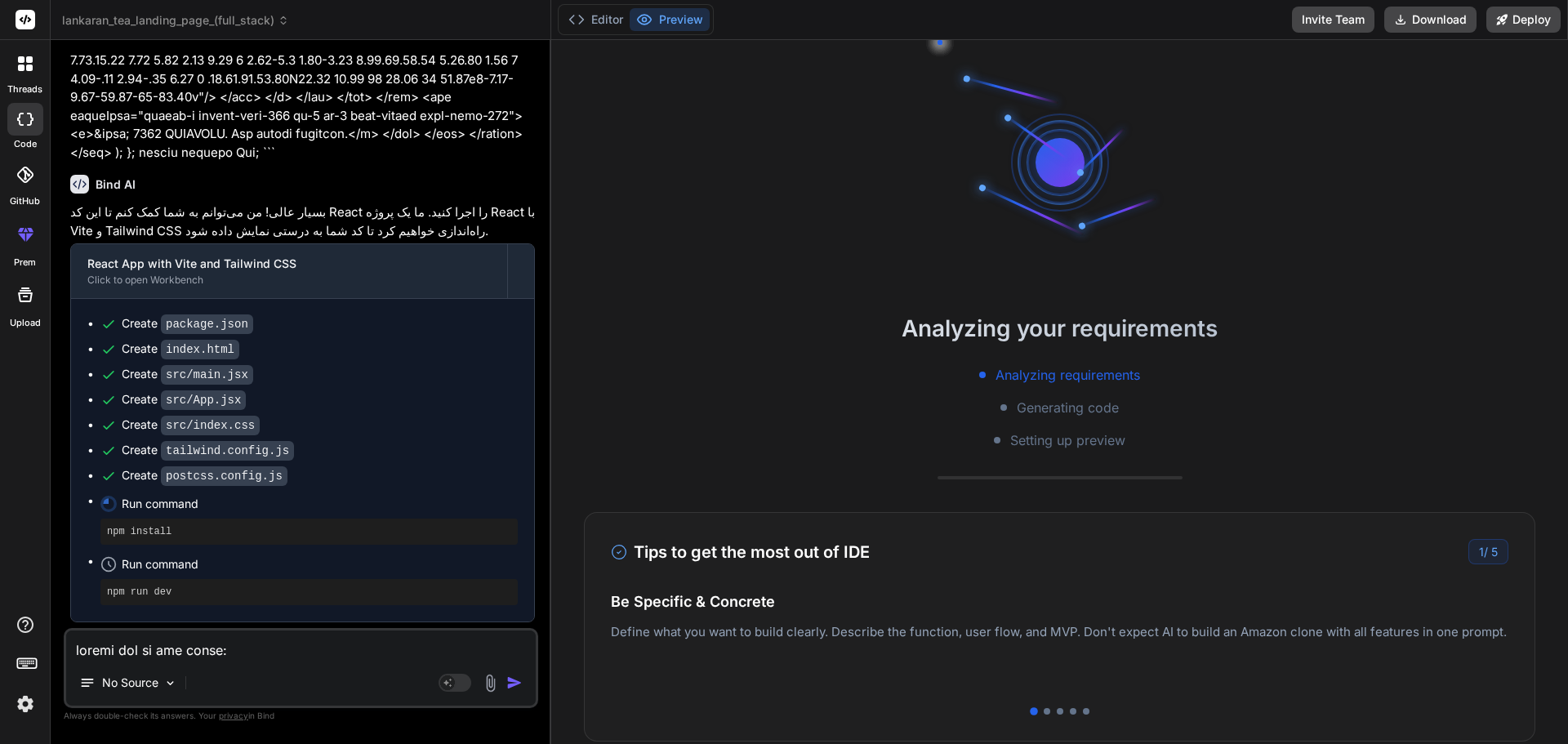
scroll to position [3276, 0]
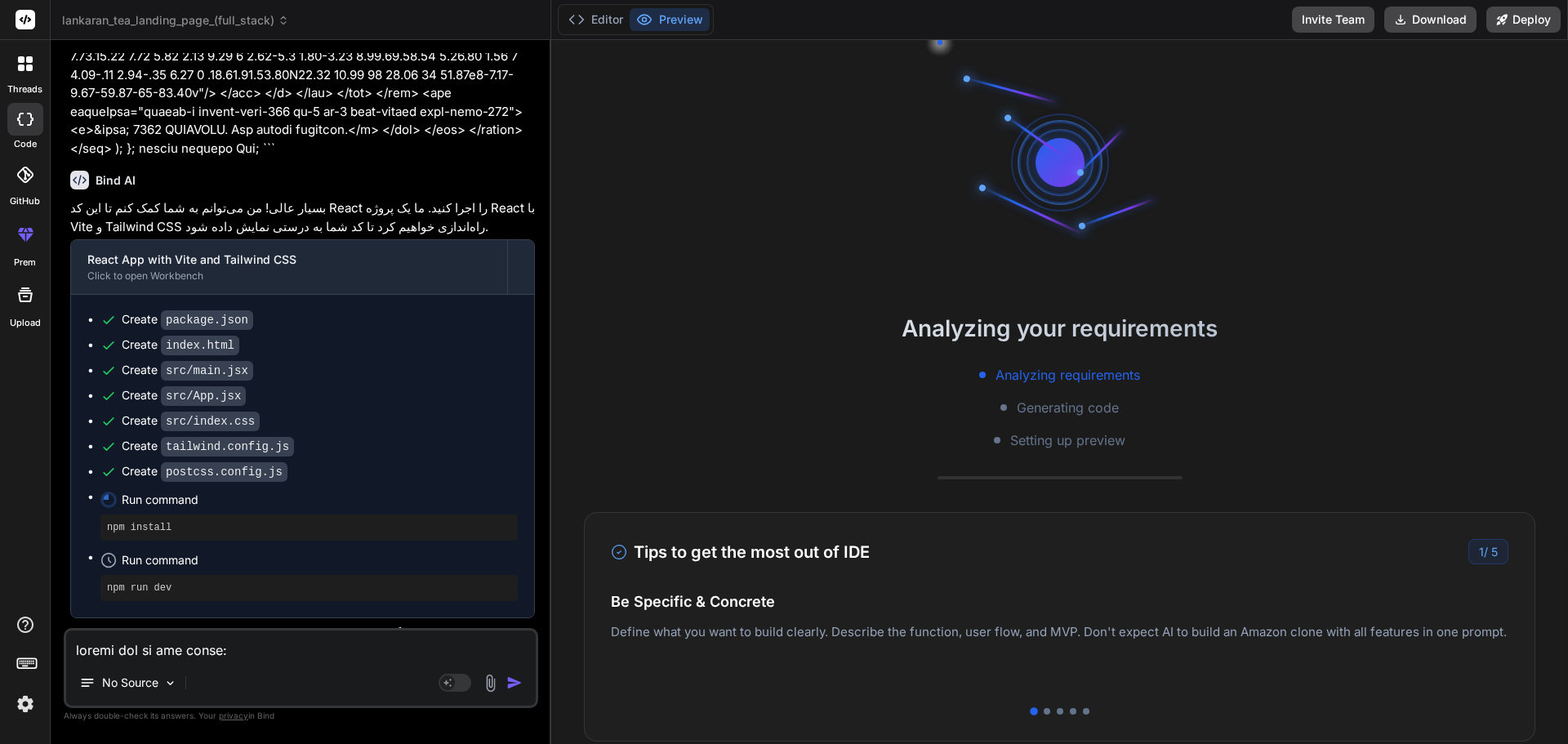
type textarea "x"
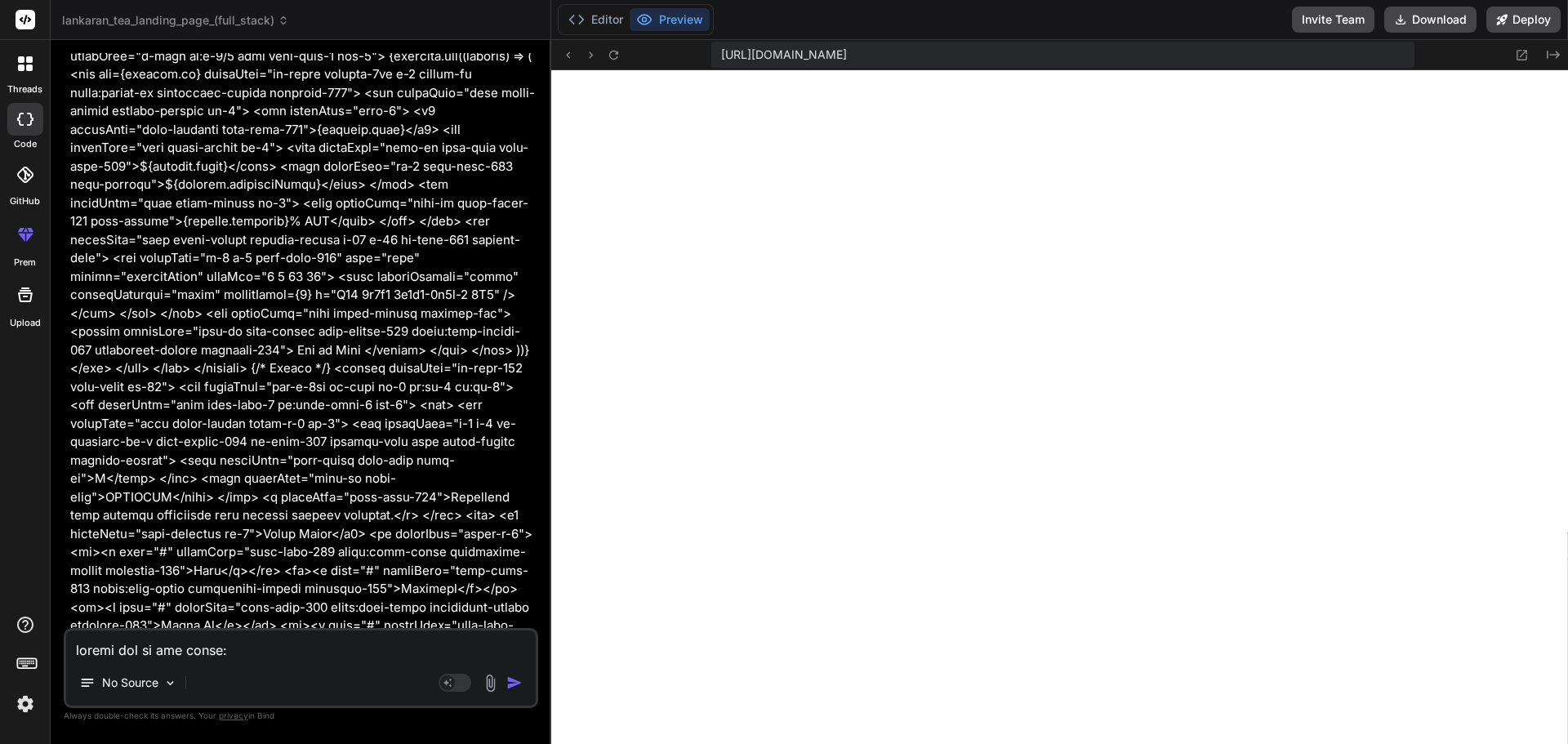
scroll to position [1888, 0]
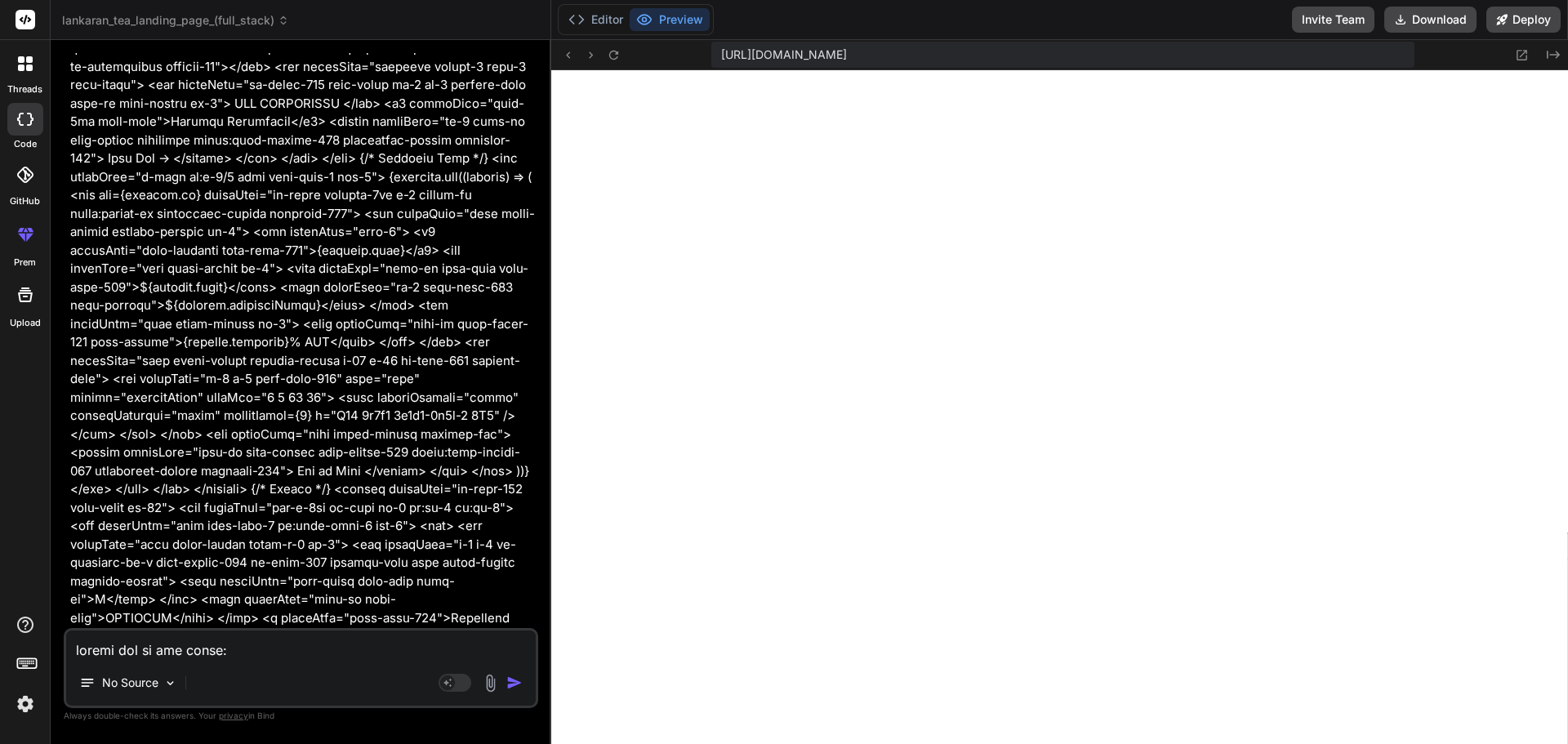
drag, startPoint x: 1551, startPoint y: 56, endPoint x: 1526, endPoint y: 72, distance: 29.7
click at [1552, 57] on icon "Created with Pixso." at bounding box center [1552, 55] width 13 height 13
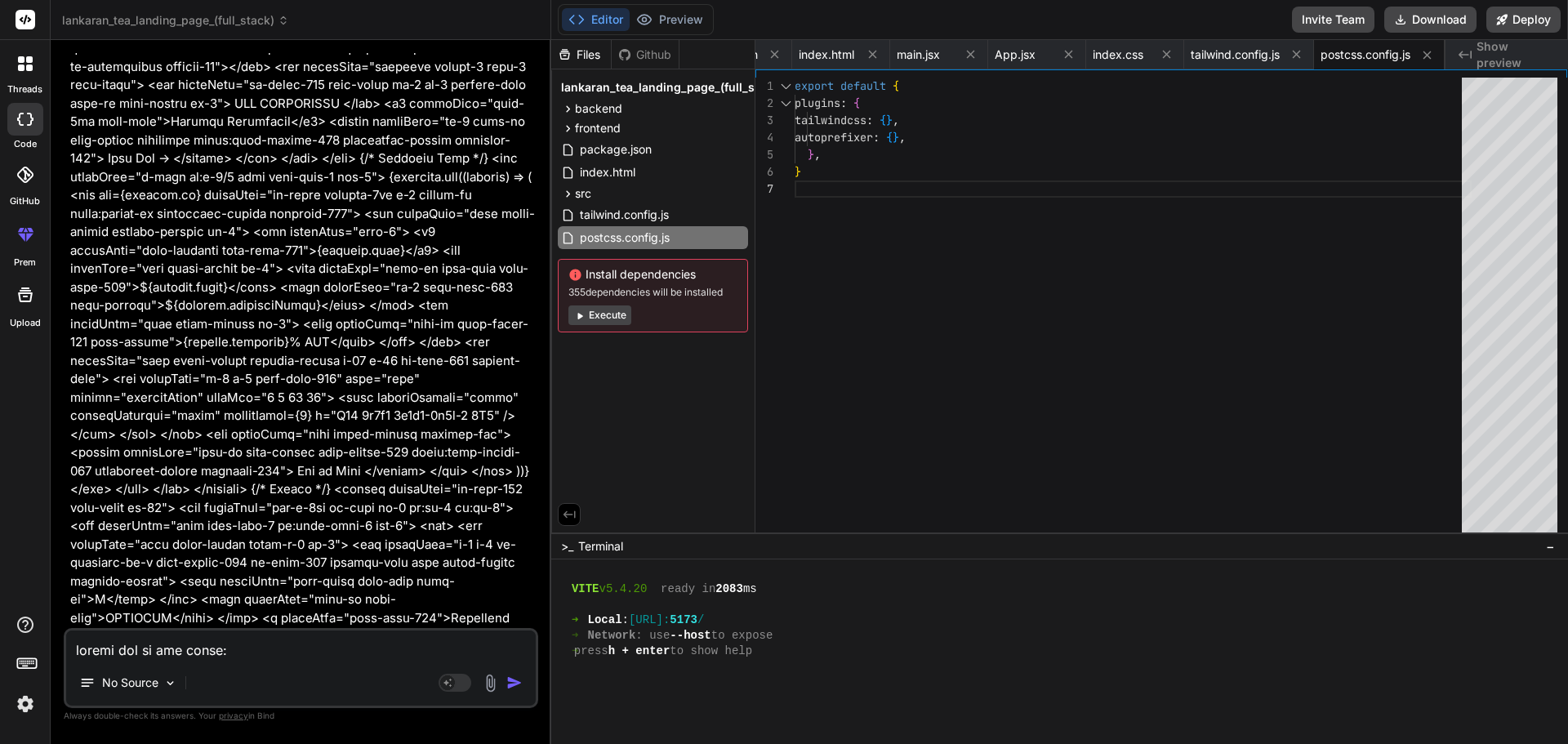
scroll to position [0, 0]
click at [980, 268] on div "export default { plugins : { tailwindcss : { } , autoprefixer : { } , } , }" at bounding box center [1133, 309] width 677 height 463
